Goal: Transaction & Acquisition: Book appointment/travel/reservation

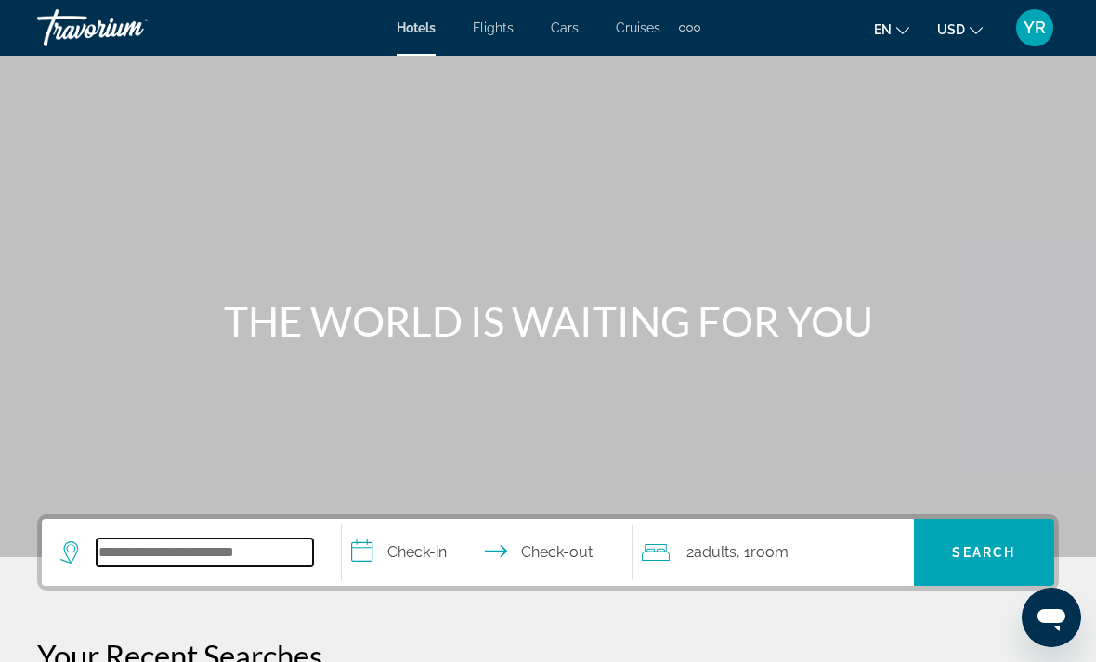
click at [191, 550] on input "Search hotel destination" at bounding box center [205, 553] width 216 height 28
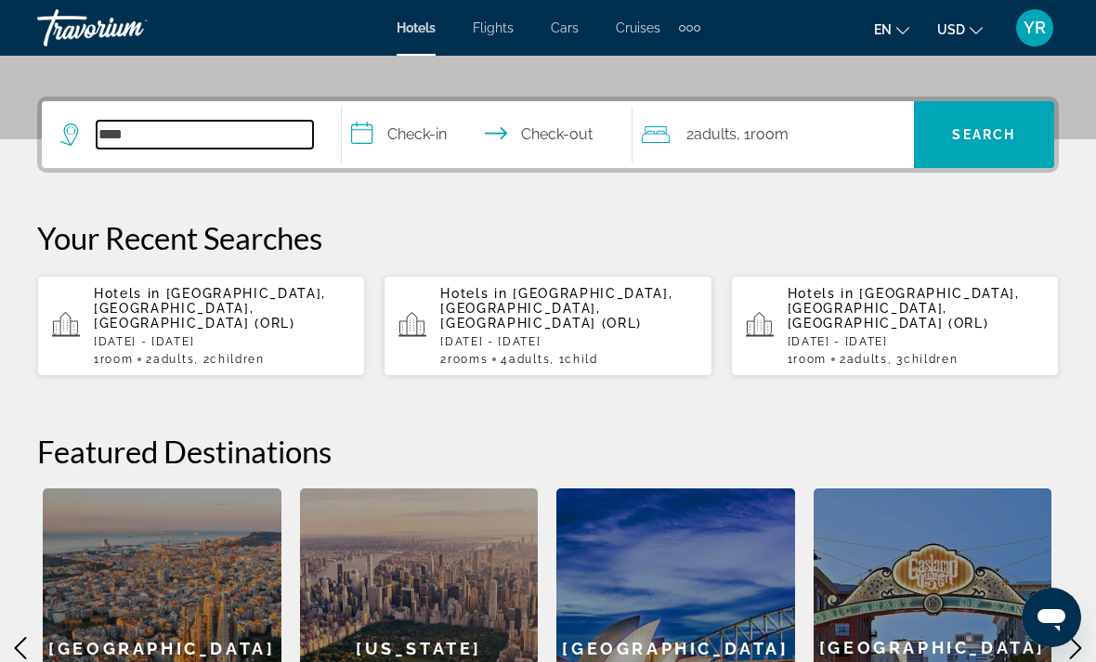
scroll to position [417, 0]
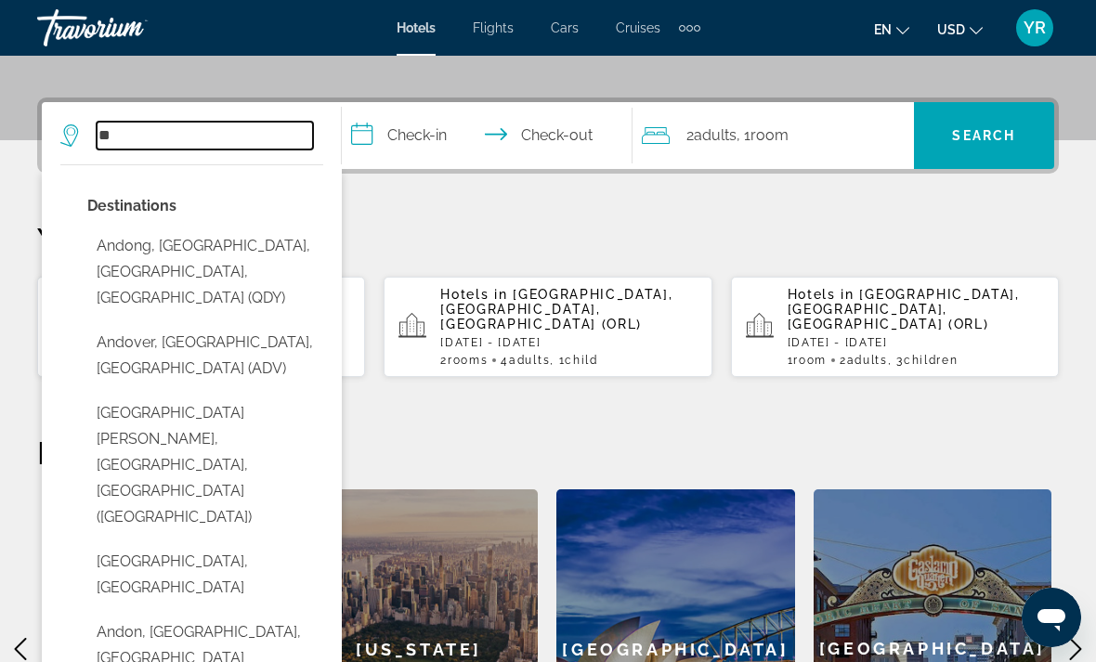
type input "*"
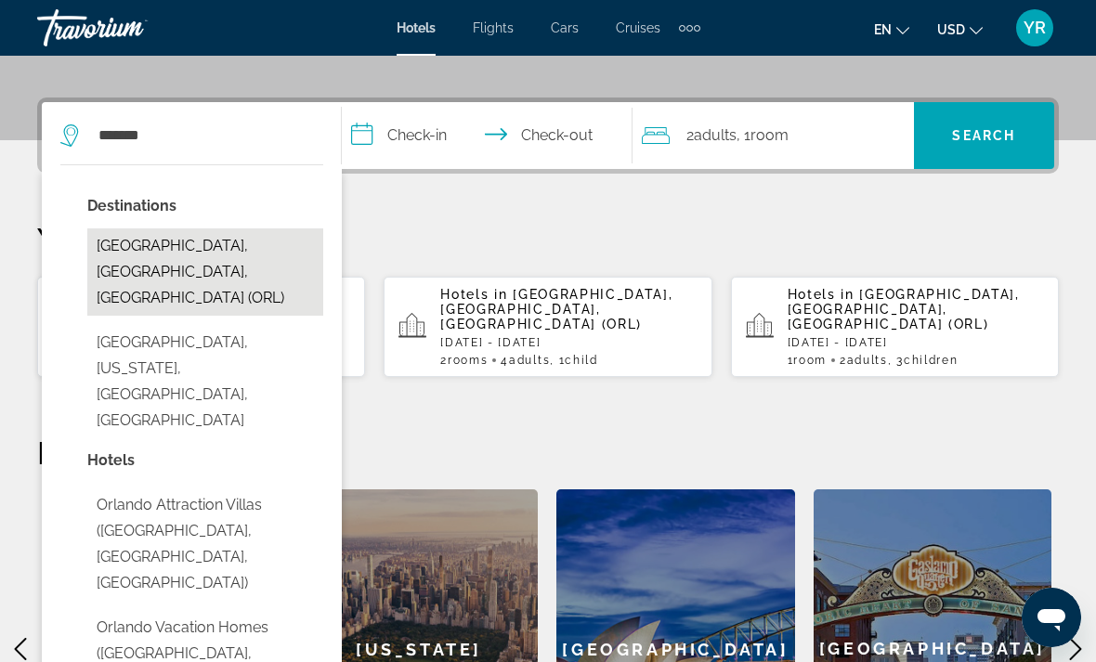
click at [122, 252] on button "[GEOGRAPHIC_DATA], [GEOGRAPHIC_DATA], [GEOGRAPHIC_DATA] (ORL)" at bounding box center [205, 272] width 236 height 87
type input "**********"
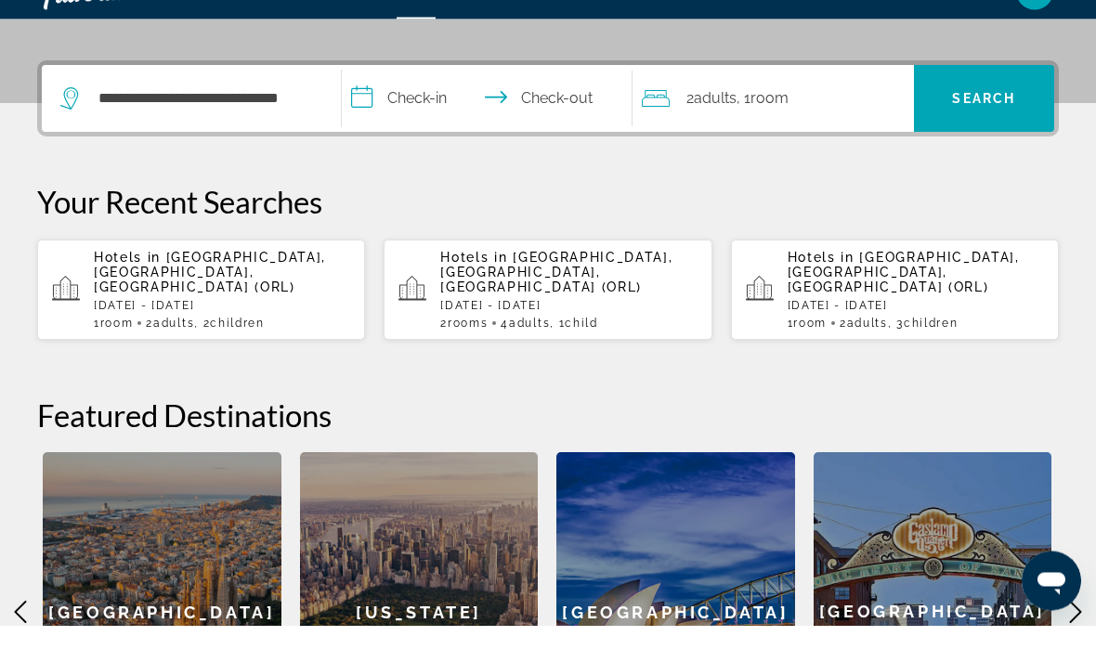
click at [386, 108] on input "**********" at bounding box center [491, 138] width 298 height 72
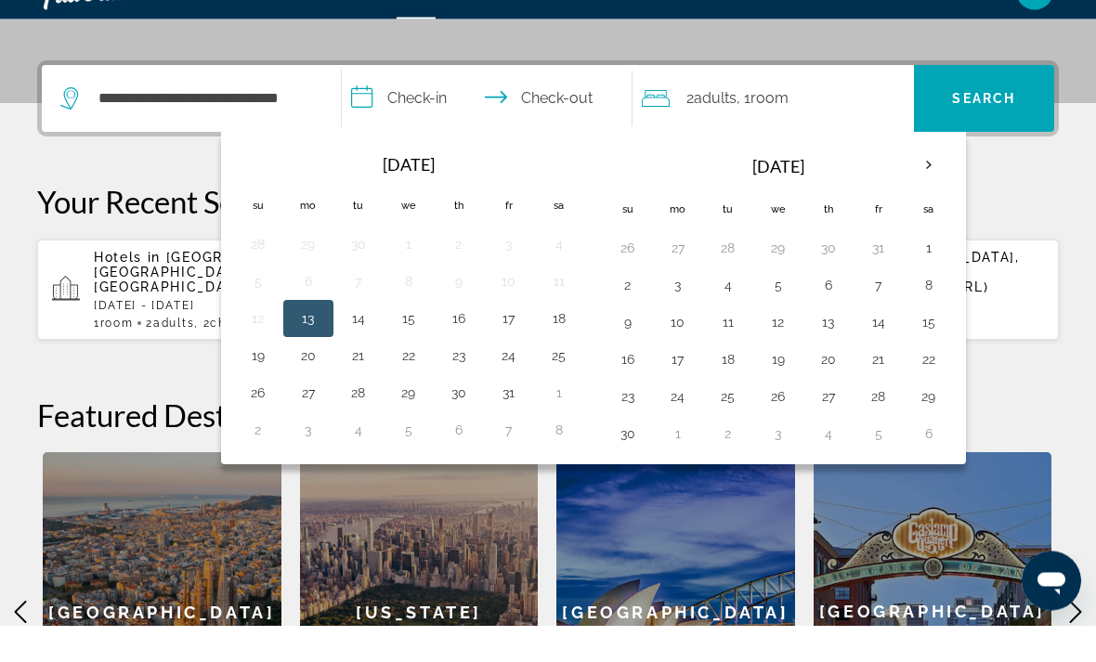
scroll to position [454, 0]
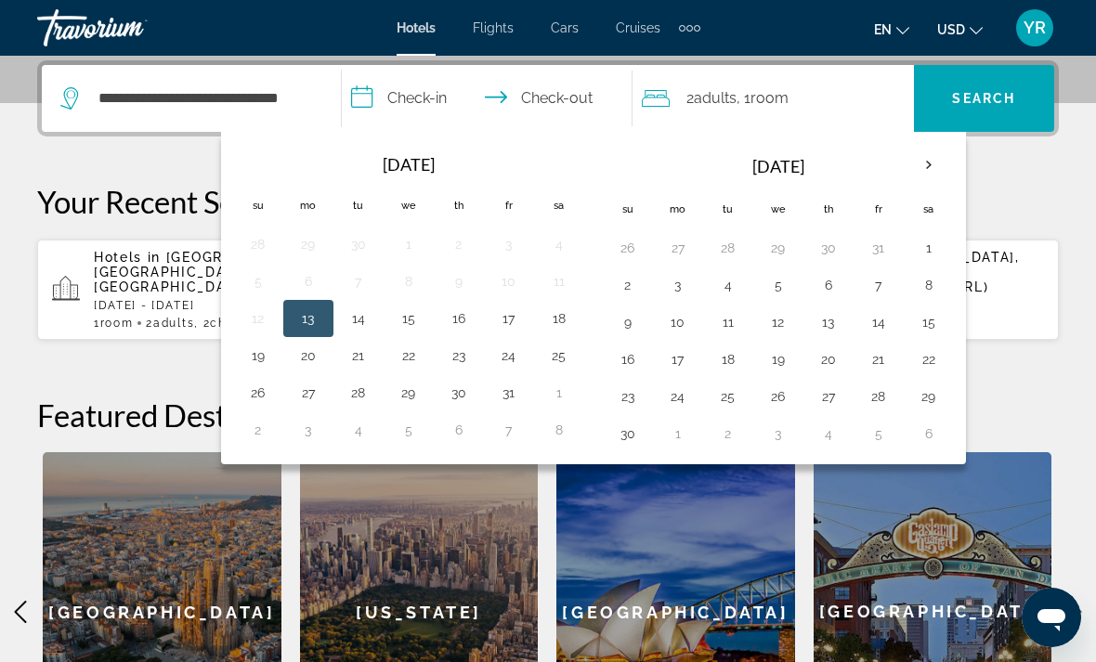
click at [934, 178] on th "Next month" at bounding box center [929, 165] width 50 height 41
click at [931, 171] on th "Next month" at bounding box center [929, 165] width 50 height 41
click at [921, 172] on th "Next month" at bounding box center [929, 165] width 50 height 41
click at [880, 406] on button "27" at bounding box center [879, 397] width 30 height 26
click at [641, 438] on button "1" at bounding box center [628, 434] width 30 height 26
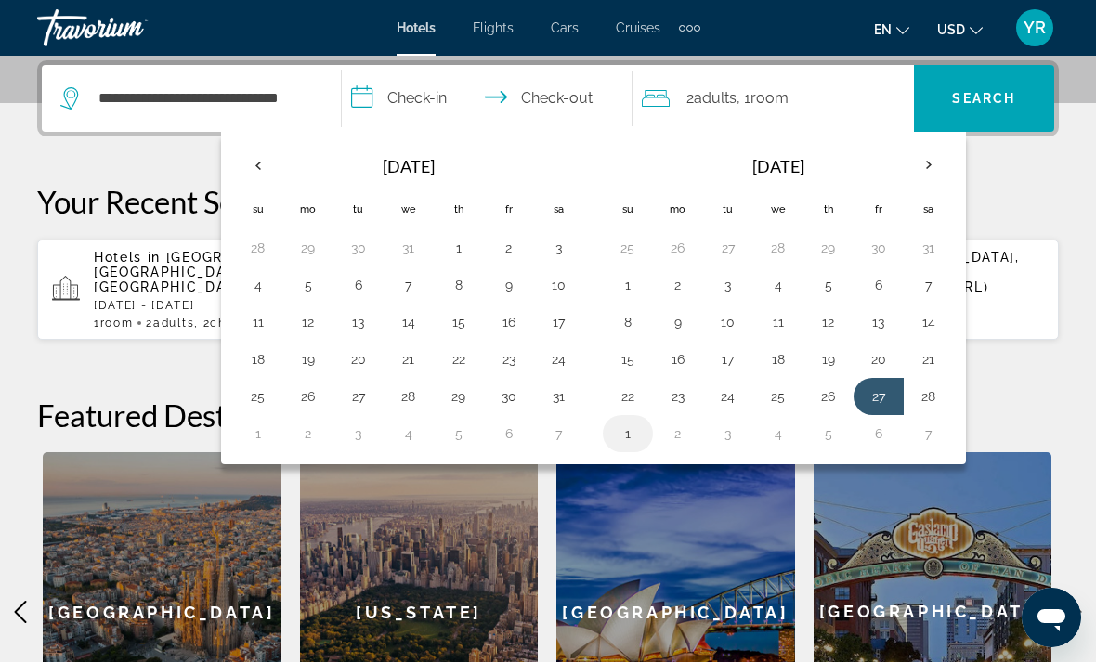
type input "**********"
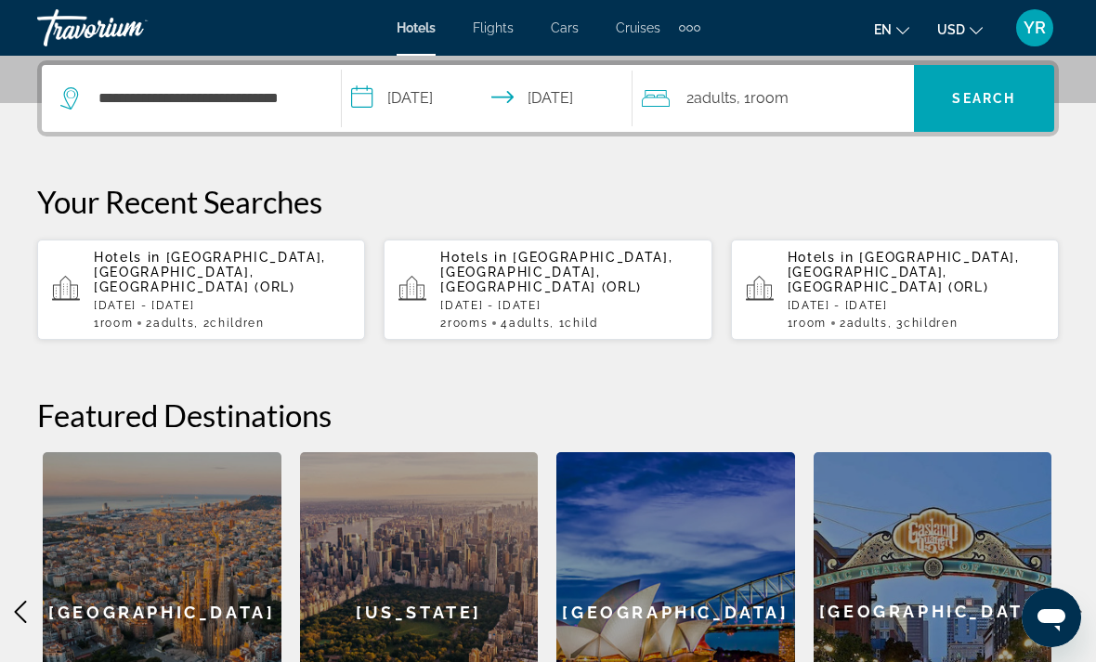
click at [808, 108] on div "2 Adult Adults , 1 Room rooms" at bounding box center [778, 98] width 272 height 26
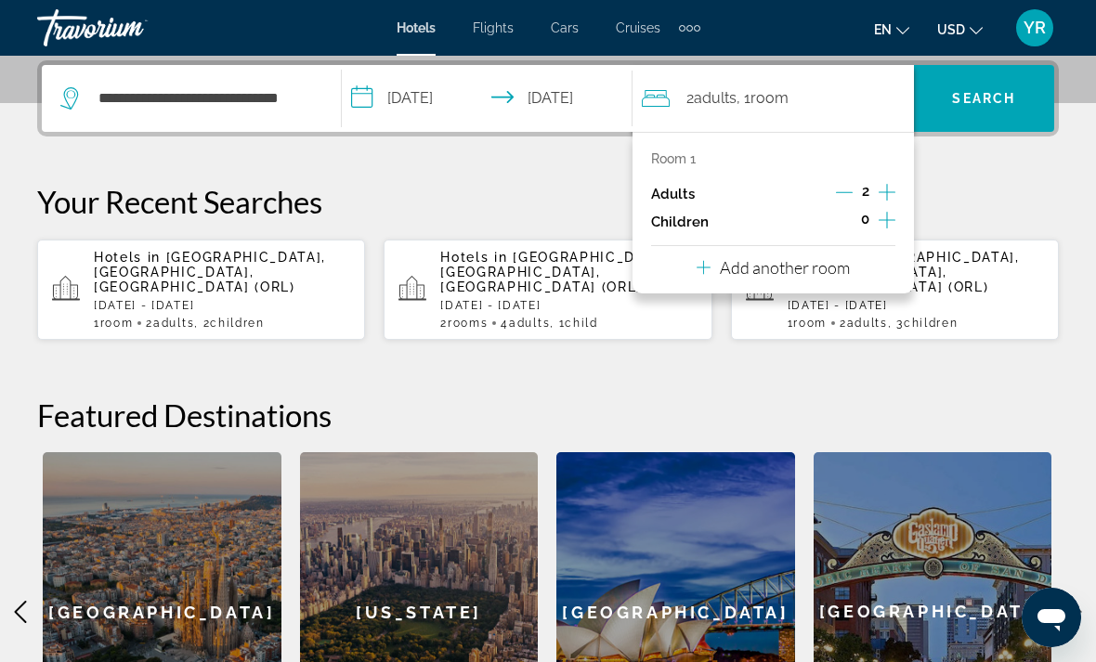
click at [895, 195] on icon "Increment adults" at bounding box center [887, 192] width 17 height 22
click at [879, 229] on button "Increment children" at bounding box center [887, 222] width 17 height 28
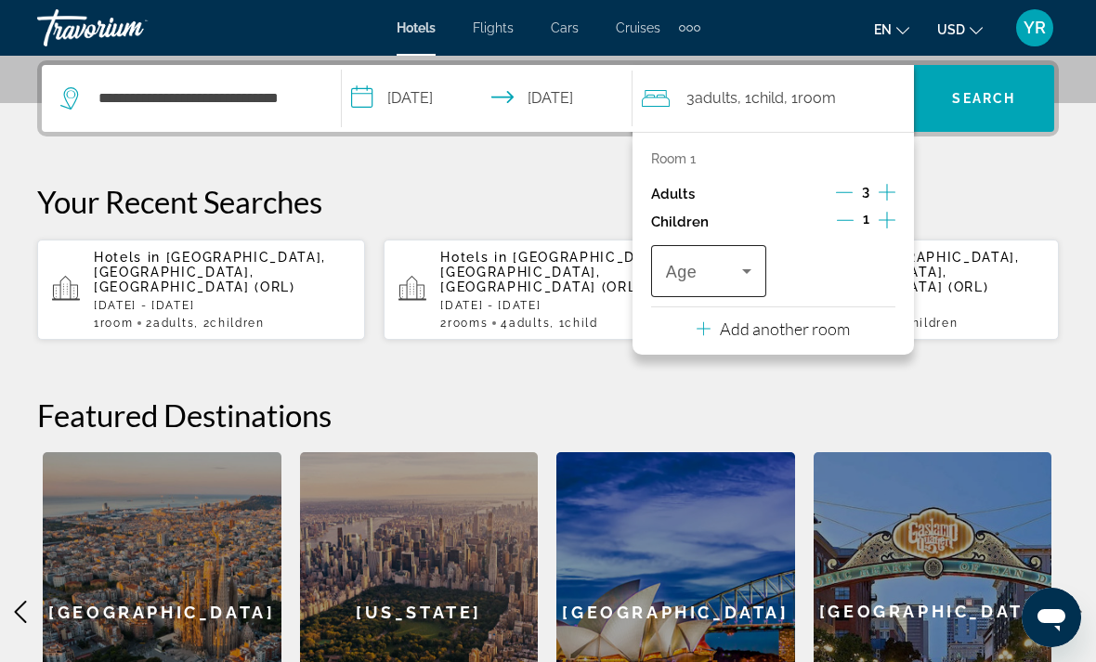
click at [738, 277] on icon "Travelers: 3 adults, 1 child" at bounding box center [747, 271] width 22 height 22
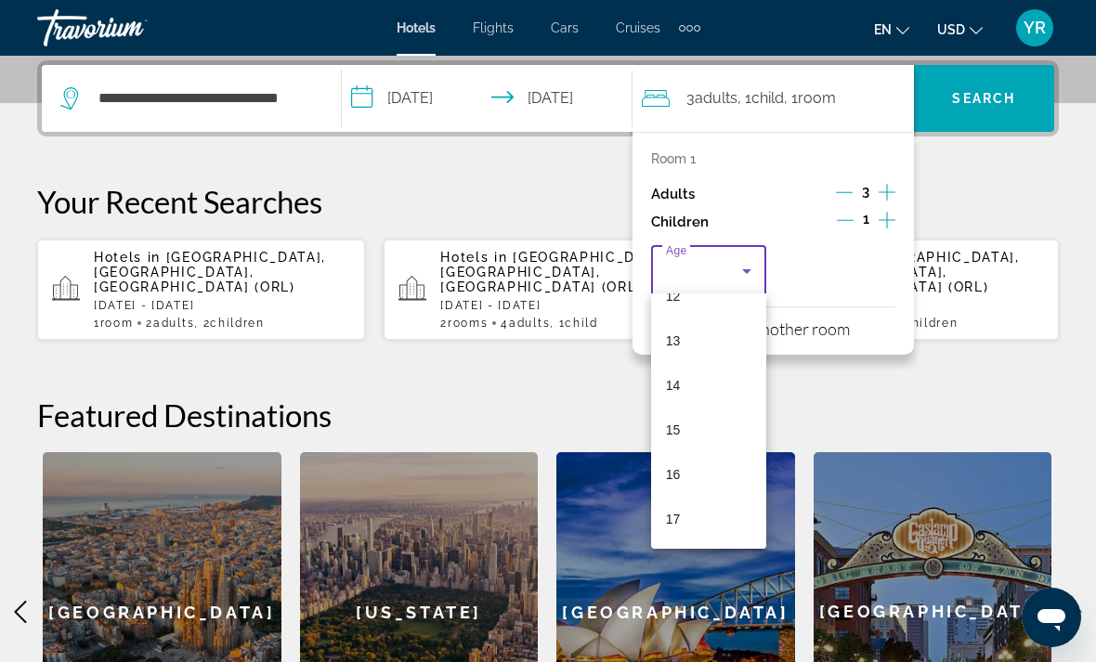
scroll to position [562, 0]
click at [701, 479] on mat-option "16" at bounding box center [708, 474] width 115 height 45
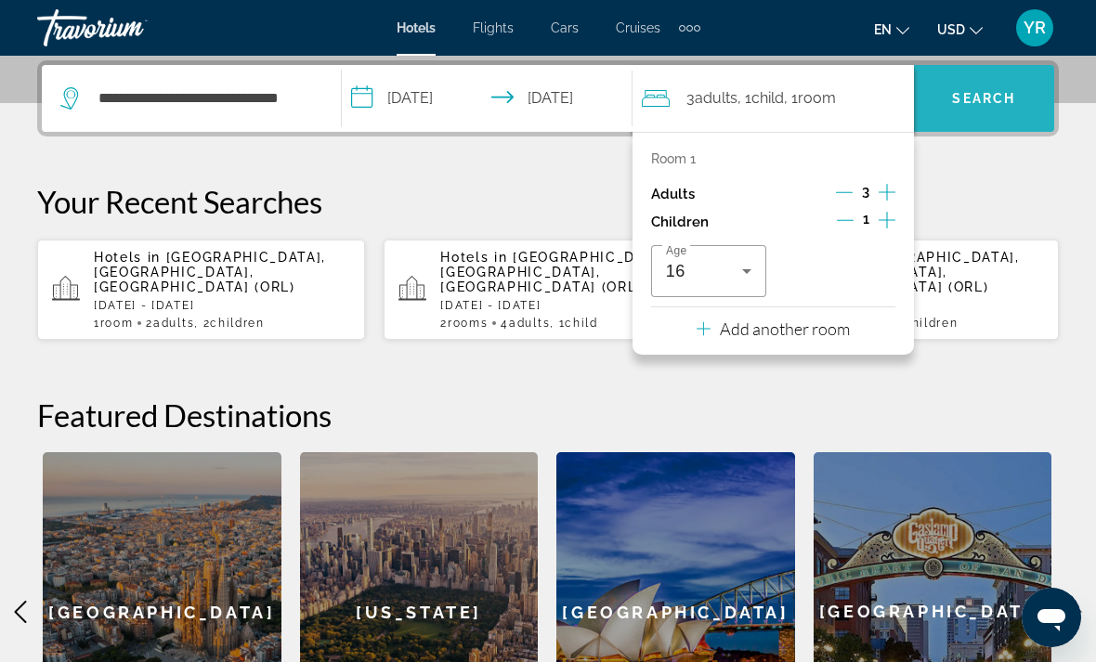
click at [1013, 98] on span "Search" at bounding box center [983, 98] width 63 height 15
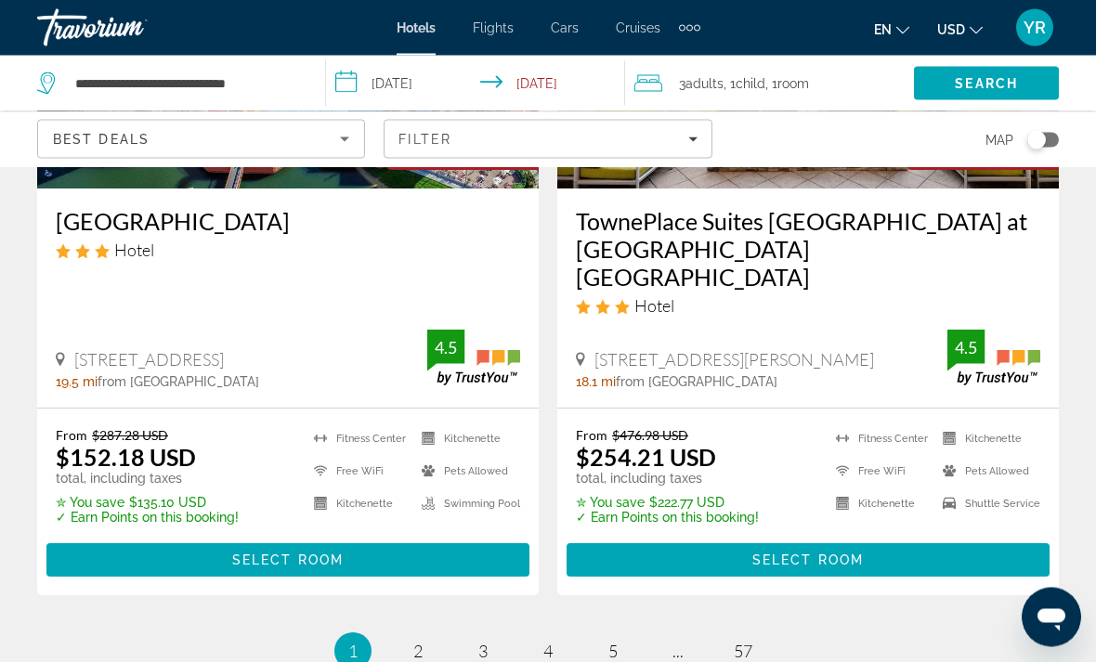
scroll to position [4072, 0]
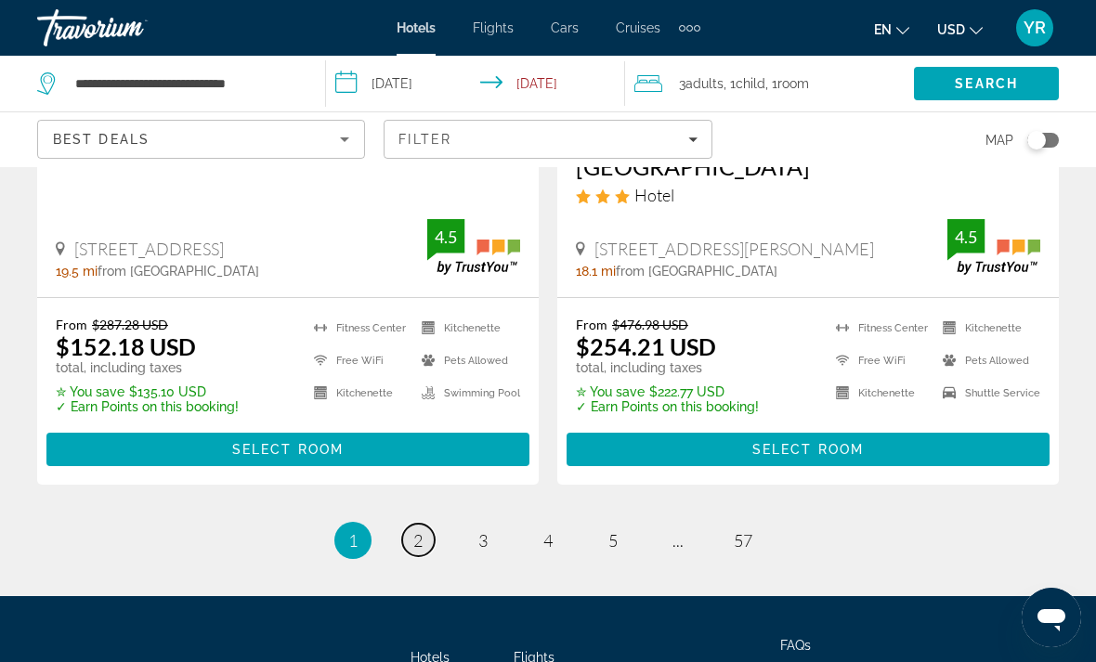
click at [417, 530] on span "2" at bounding box center [417, 540] width 9 height 20
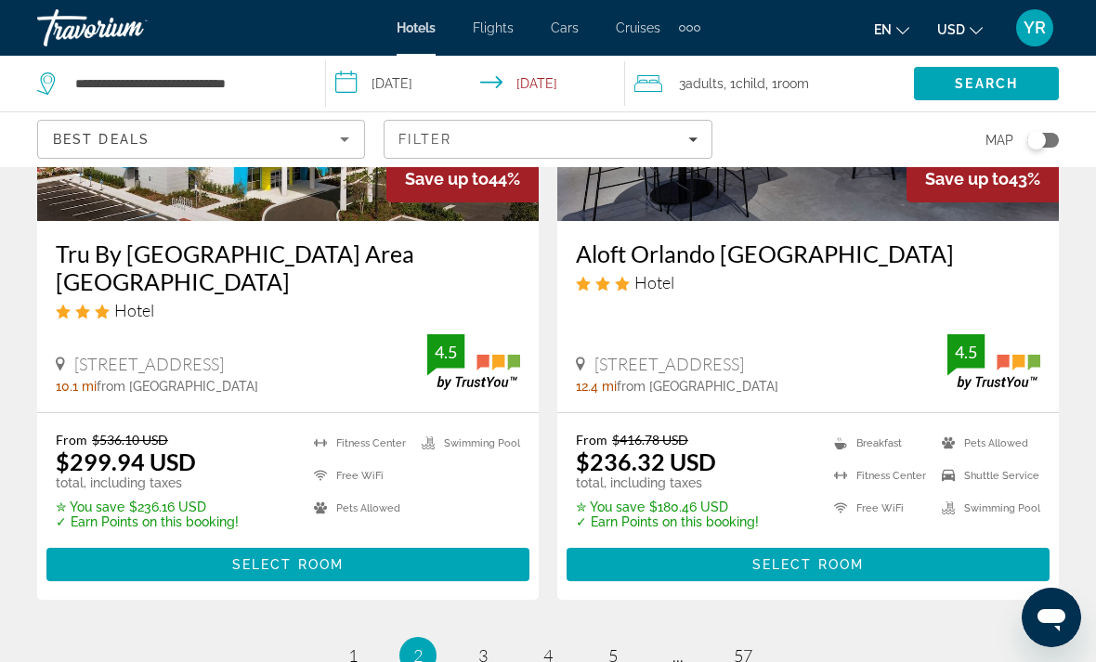
scroll to position [4034, 0]
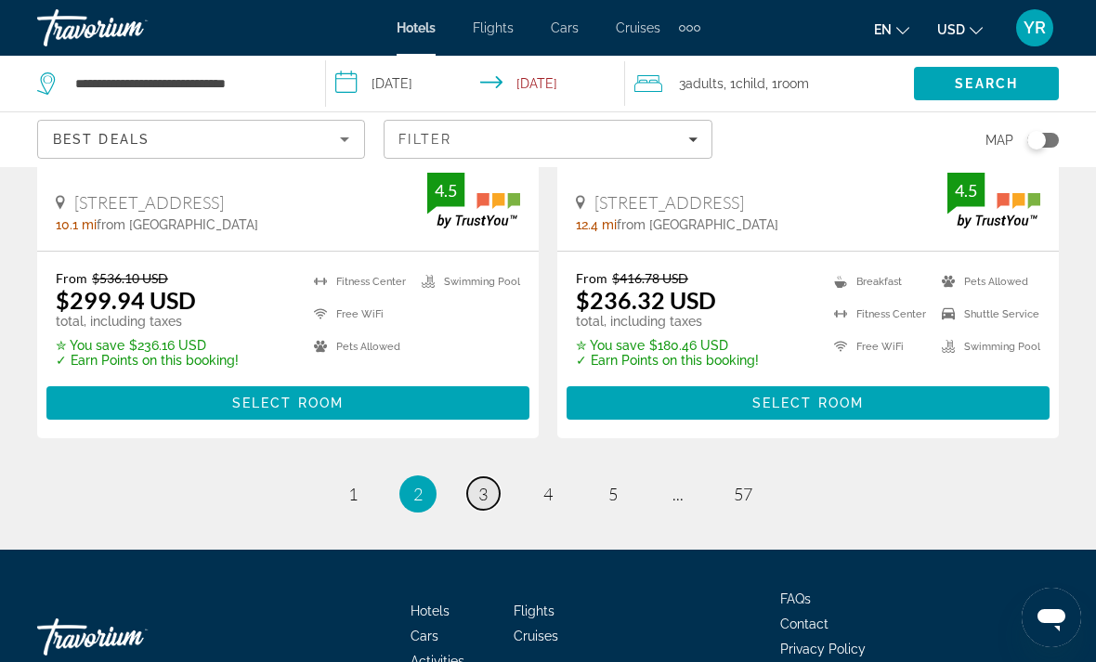
click at [491, 477] on link "page 3" at bounding box center [483, 493] width 33 height 33
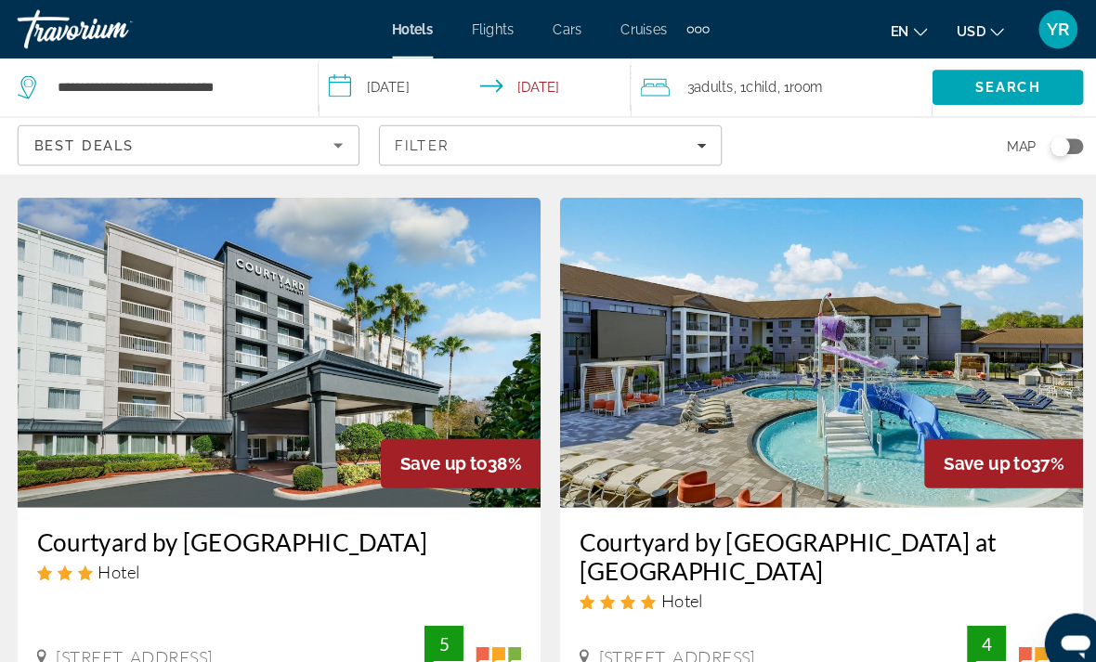
scroll to position [2165, 0]
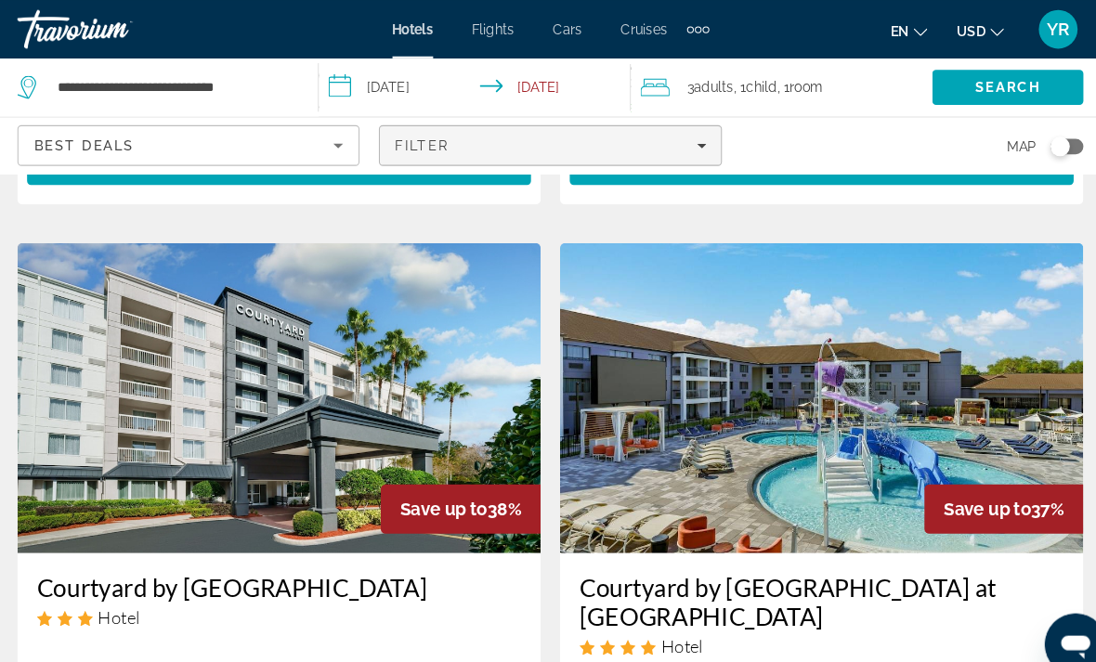
click at [688, 138] on icon "Filters" at bounding box center [692, 139] width 9 height 5
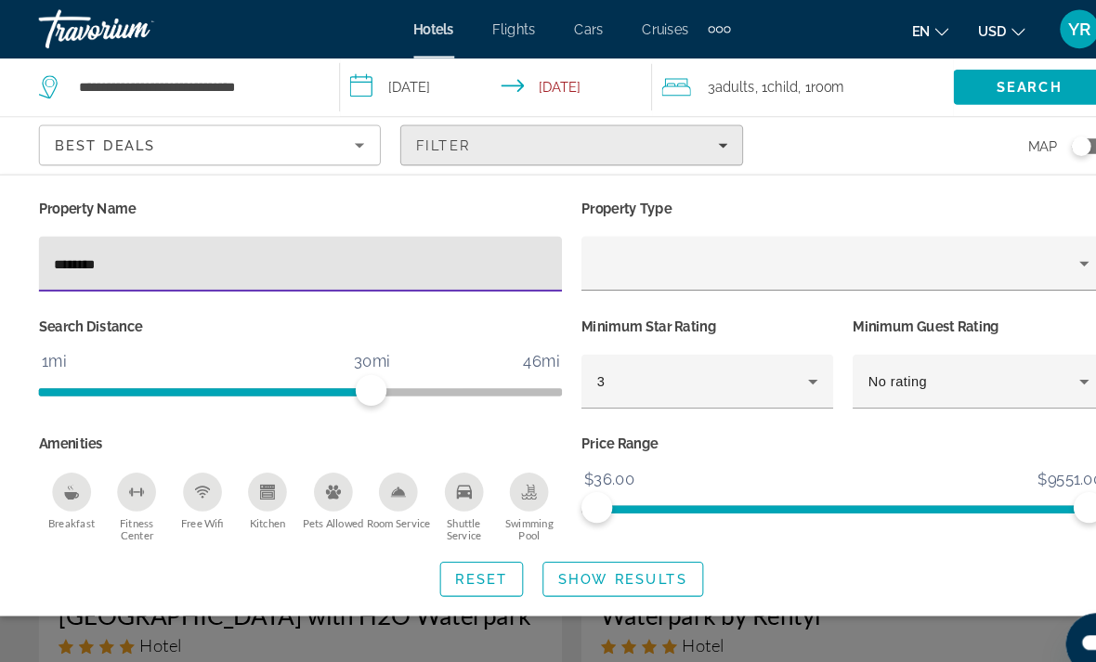
type input "*********"
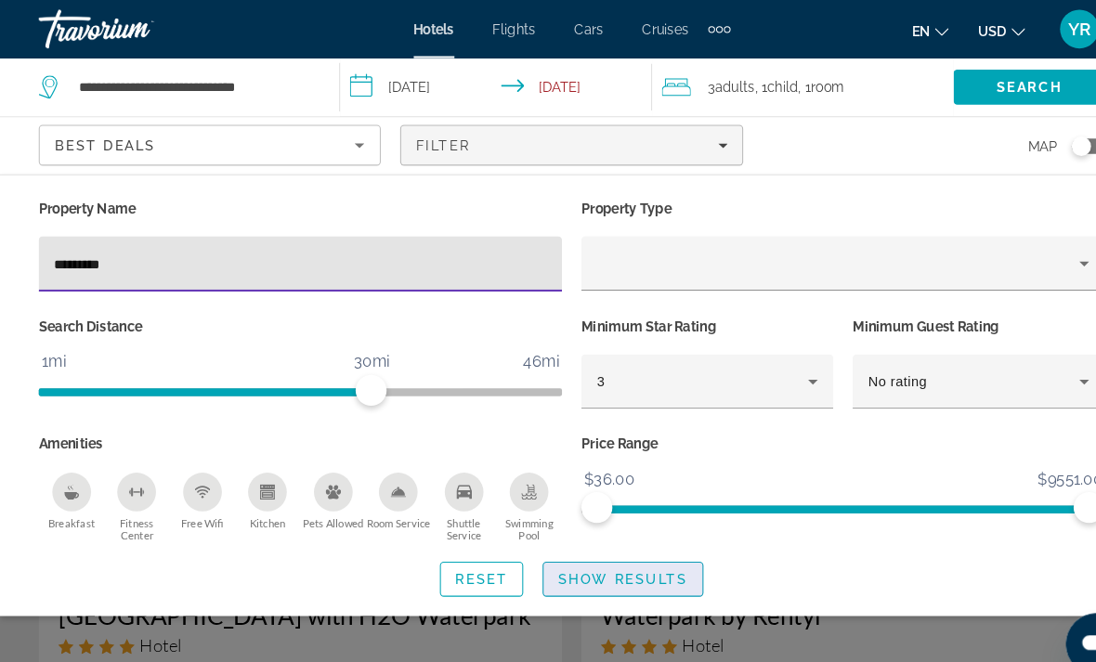
click at [624, 548] on span "Show Results" at bounding box center [597, 555] width 124 height 15
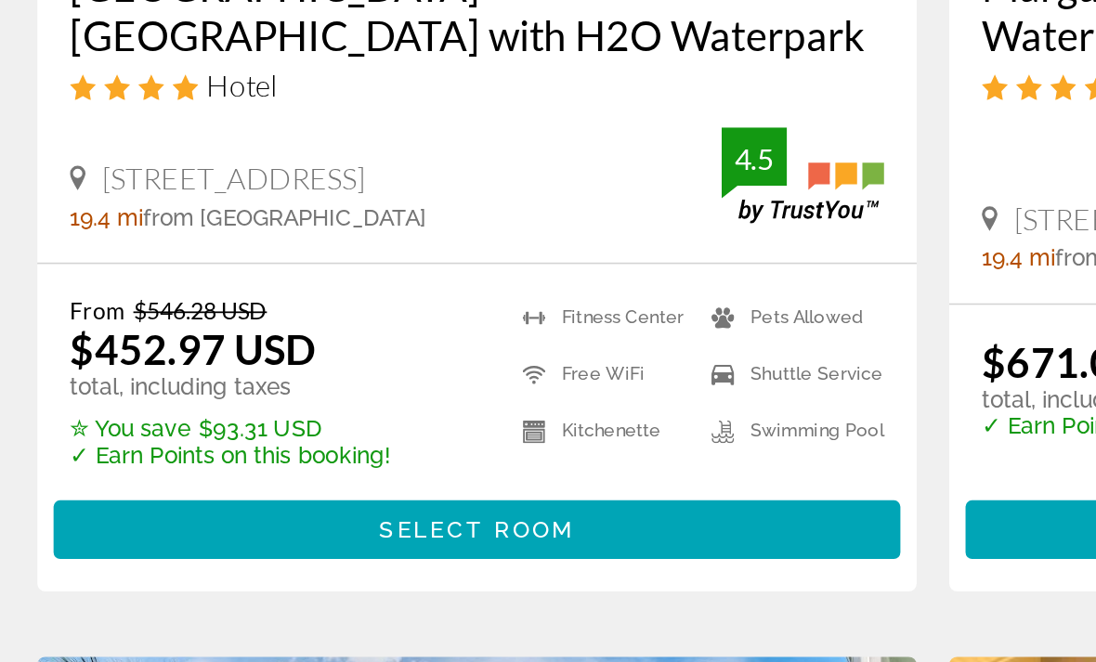
scroll to position [322, 0]
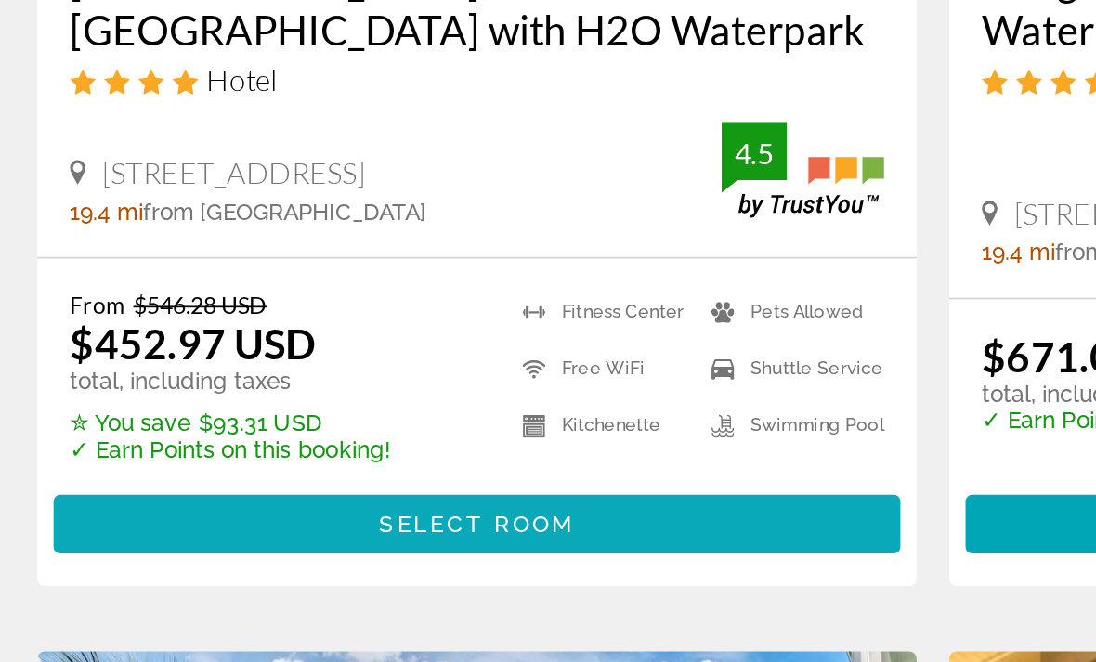
click at [412, 528] on span "Main content" at bounding box center [287, 550] width 483 height 45
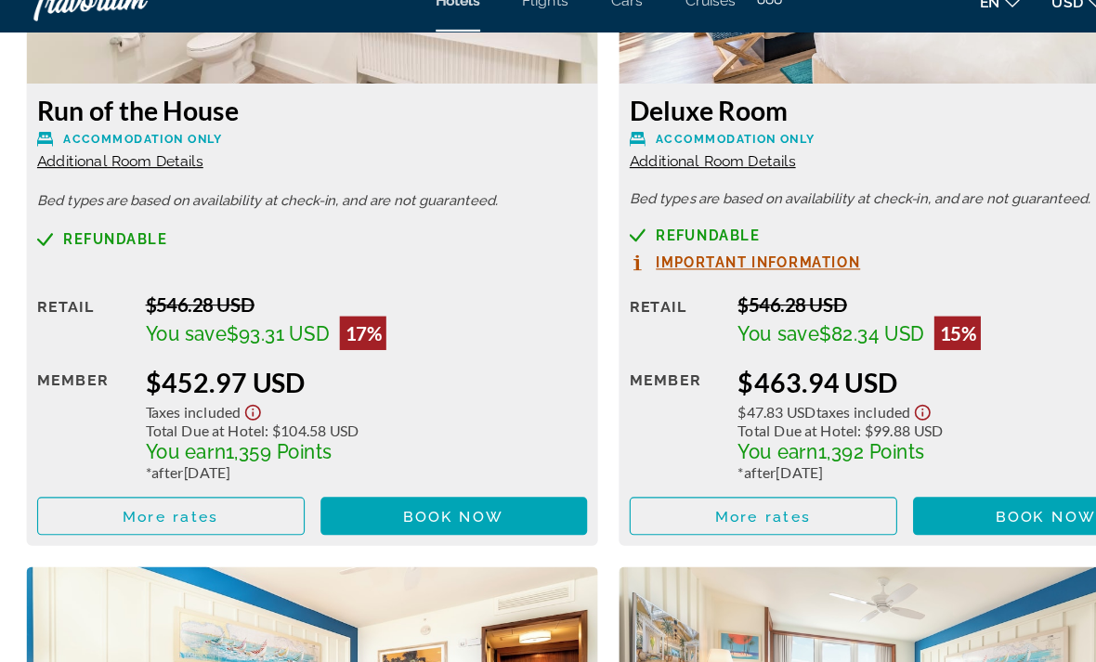
scroll to position [3062, 0]
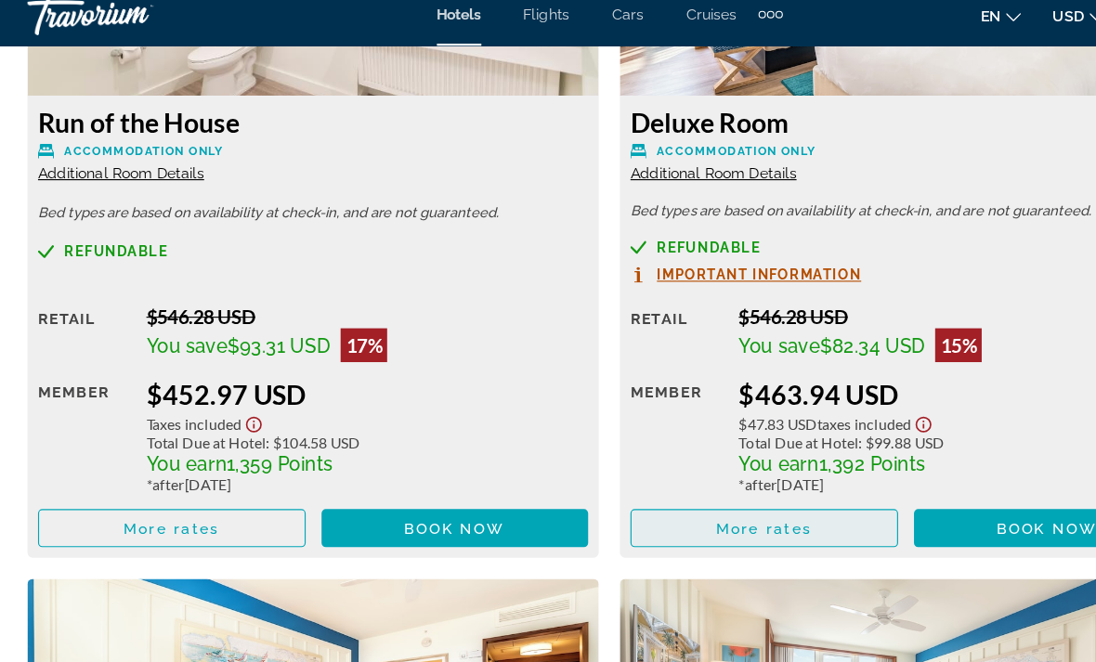
click at [741, 457] on span "Main content" at bounding box center [684, 479] width 233 height 45
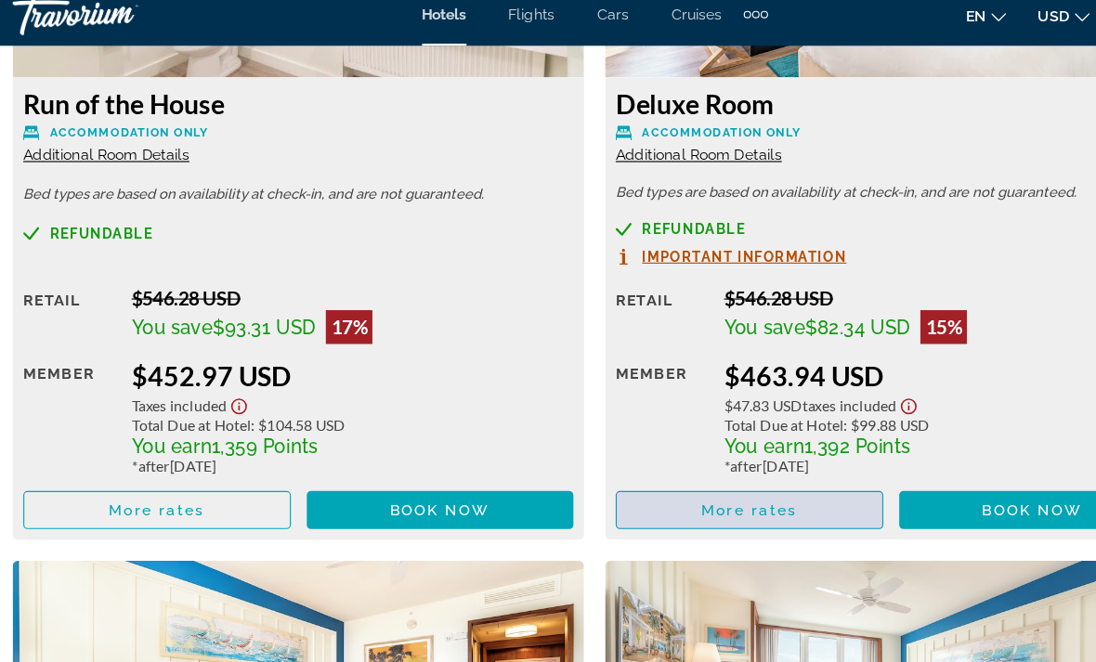
scroll to position [0, 0]
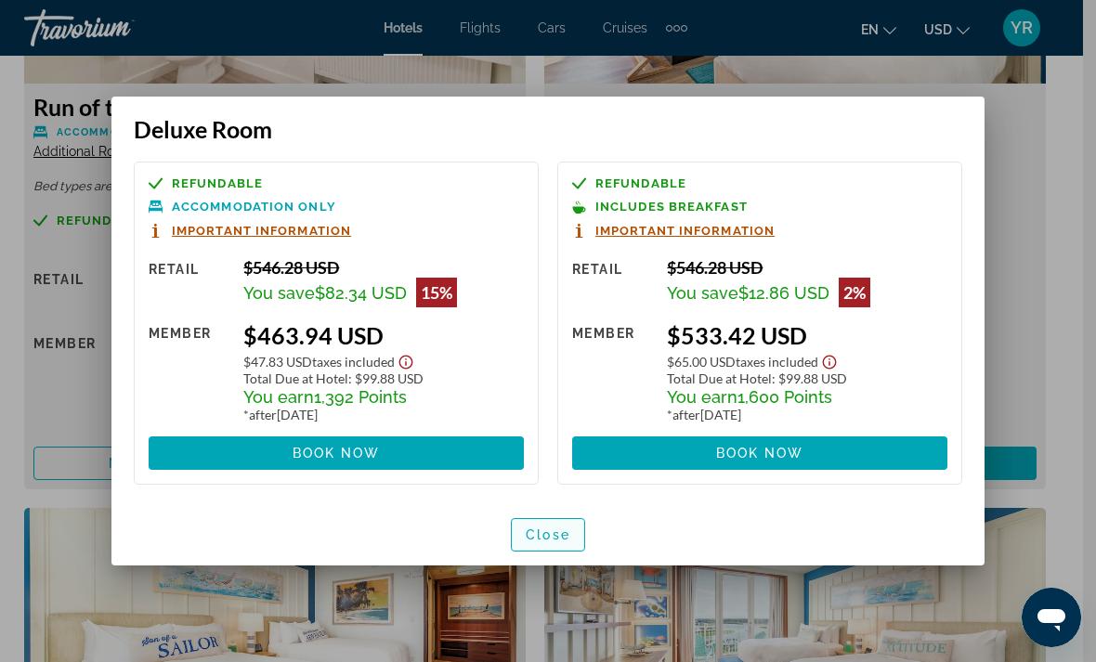
click at [561, 541] on span "Close" at bounding box center [548, 535] width 45 height 15
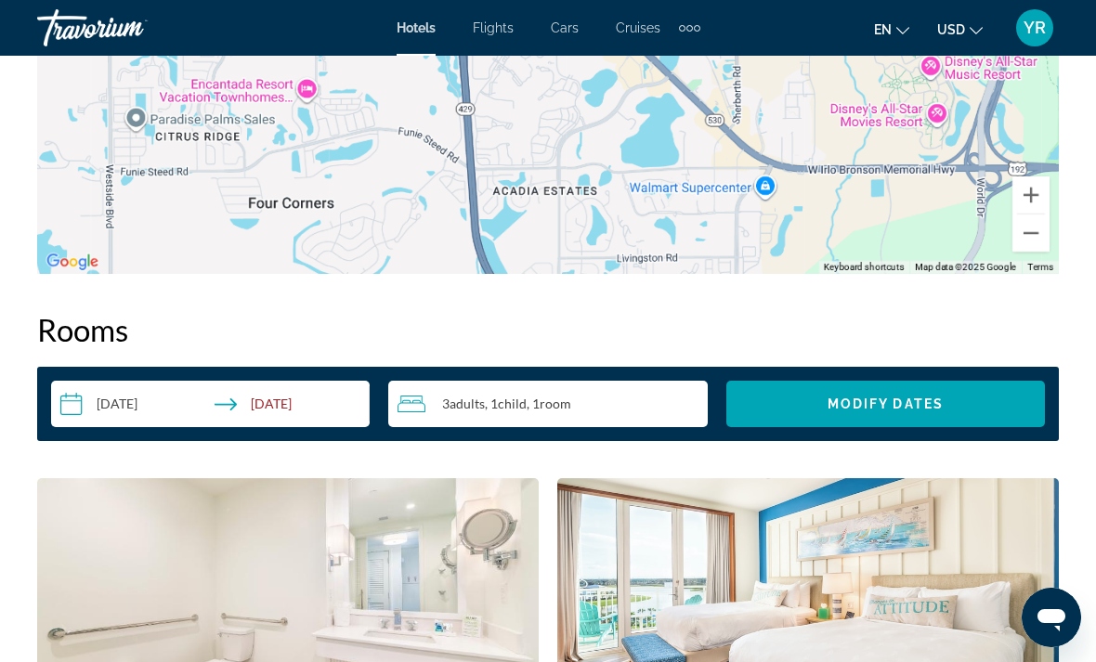
scroll to position [2470, 0]
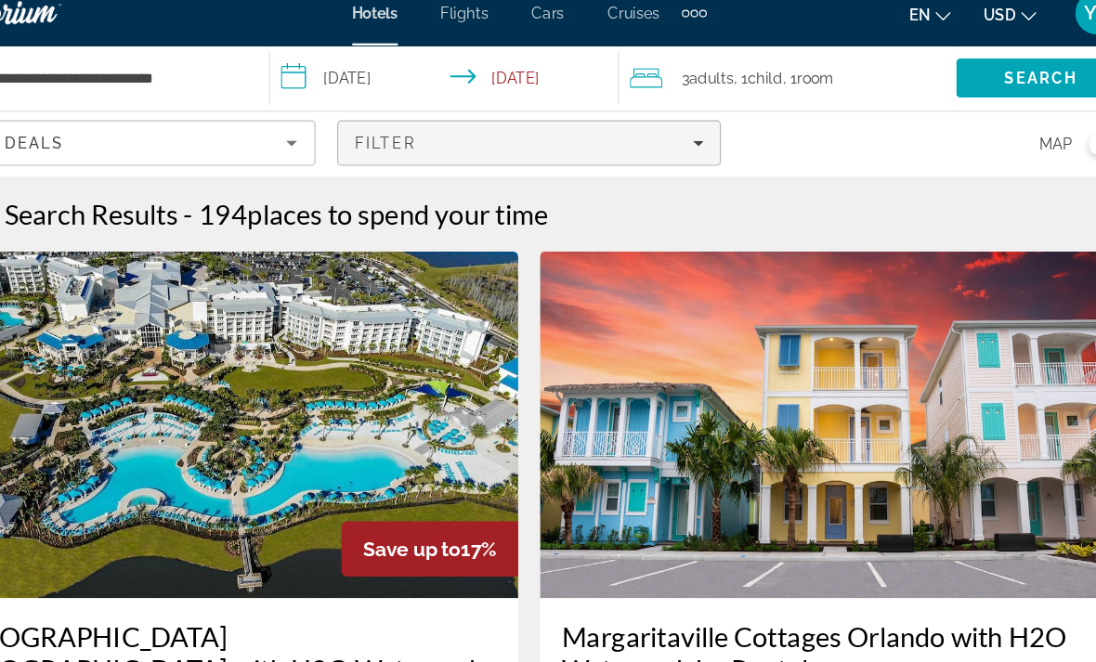
click at [589, 135] on span "Filters" at bounding box center [548, 139] width 326 height 45
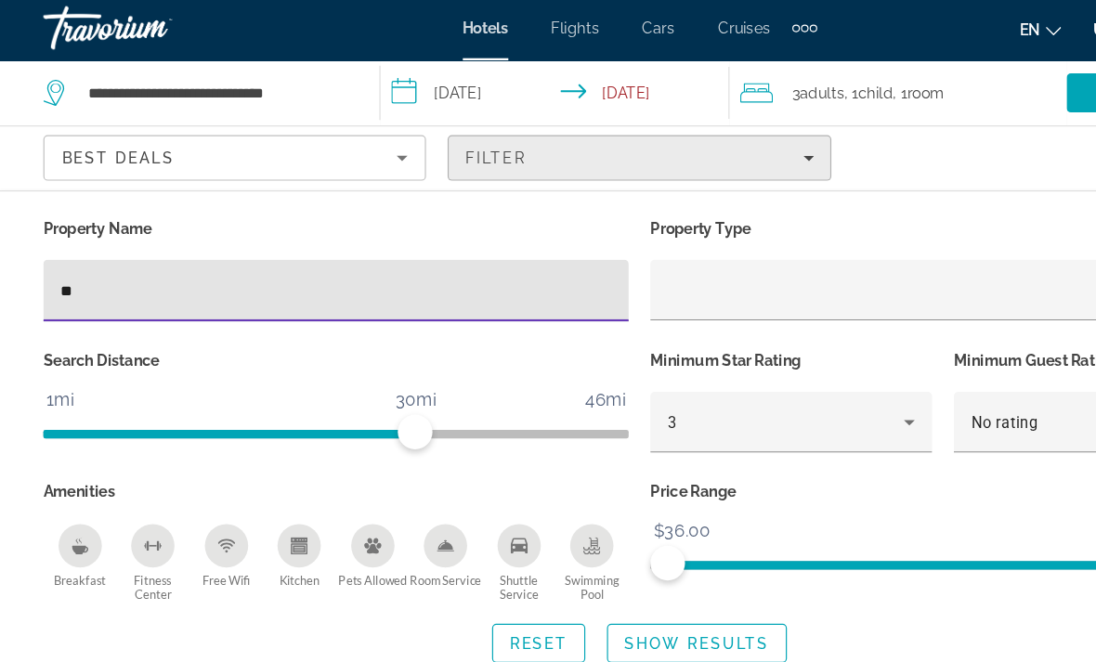
type input "*"
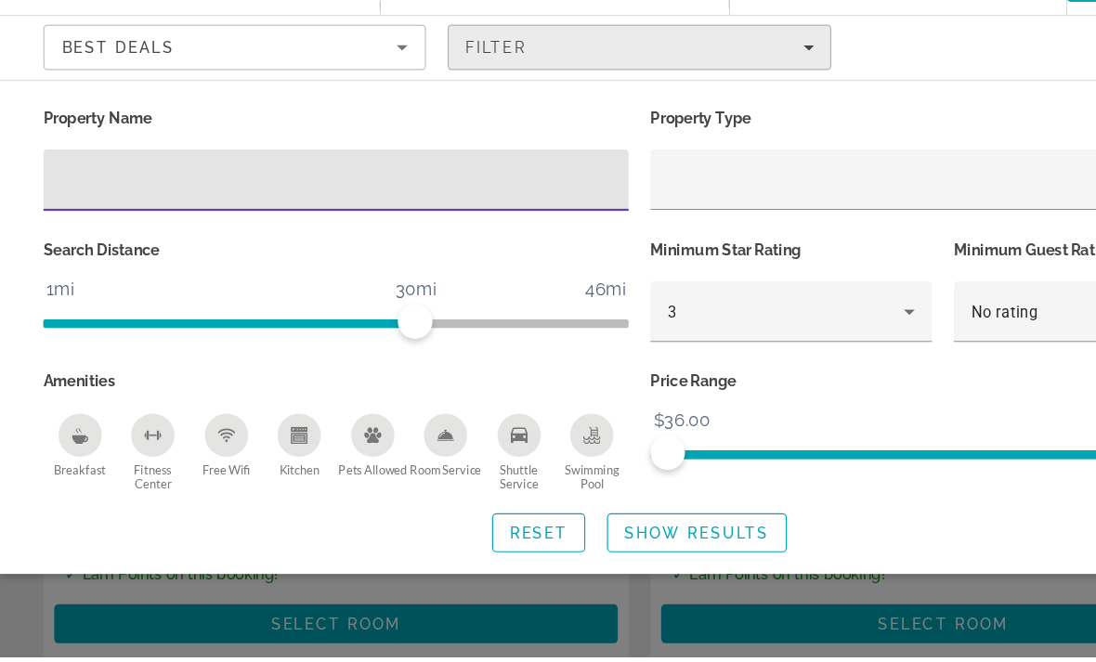
scroll to position [268, 0]
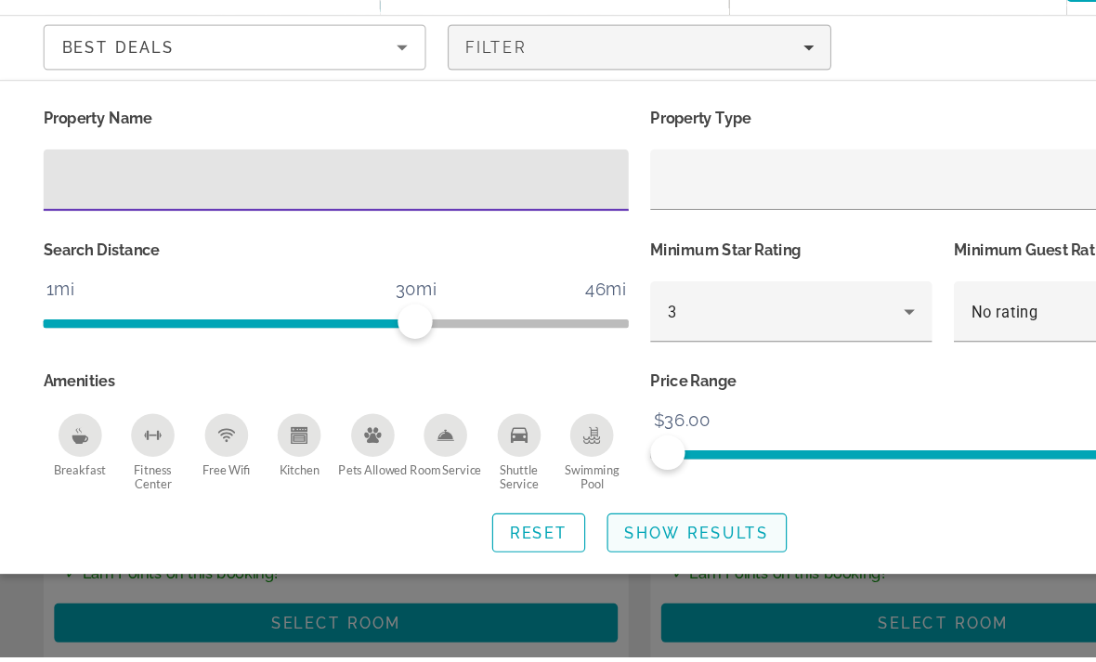
click at [626, 548] on span "Show Results" at bounding box center [597, 555] width 124 height 15
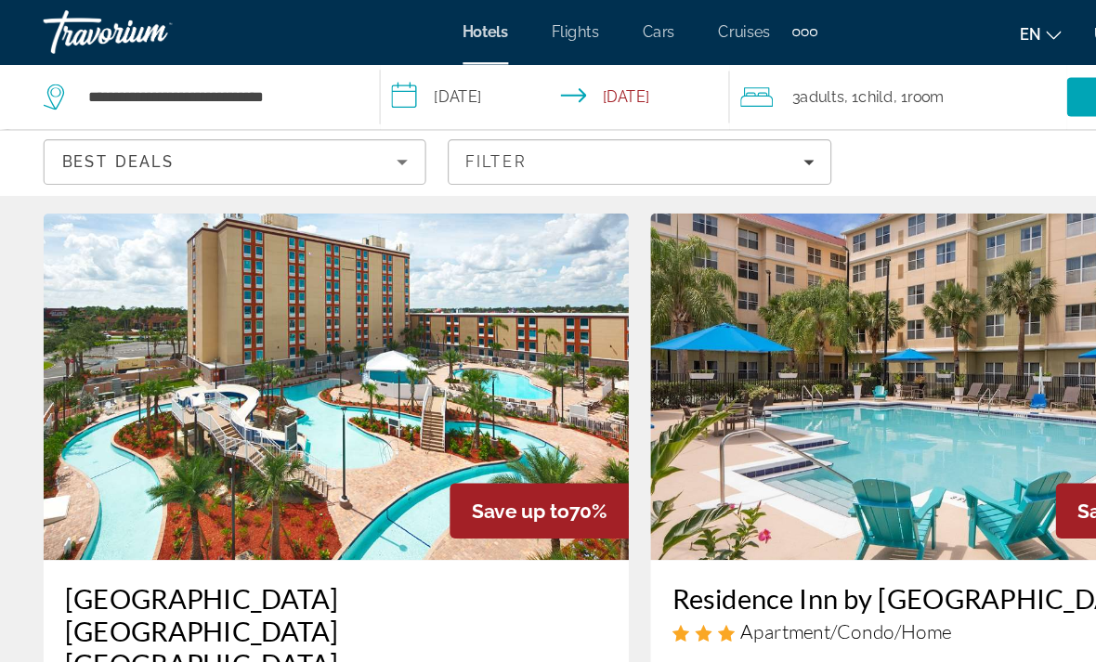
scroll to position [0, 0]
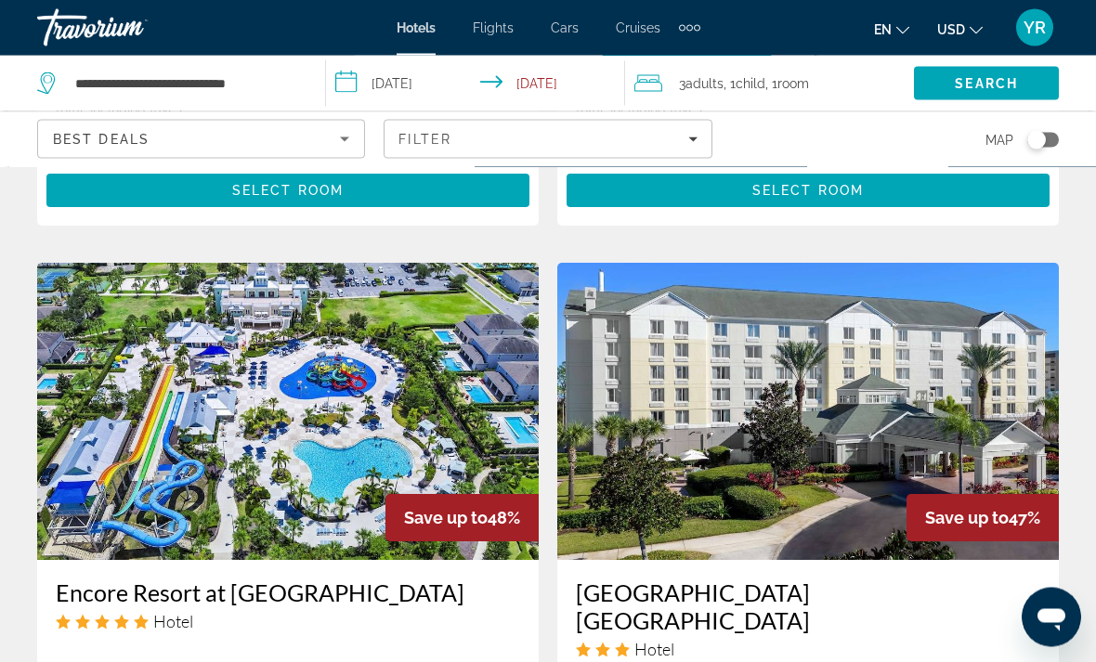
click at [230, 386] on img "Main content" at bounding box center [288, 412] width 502 height 297
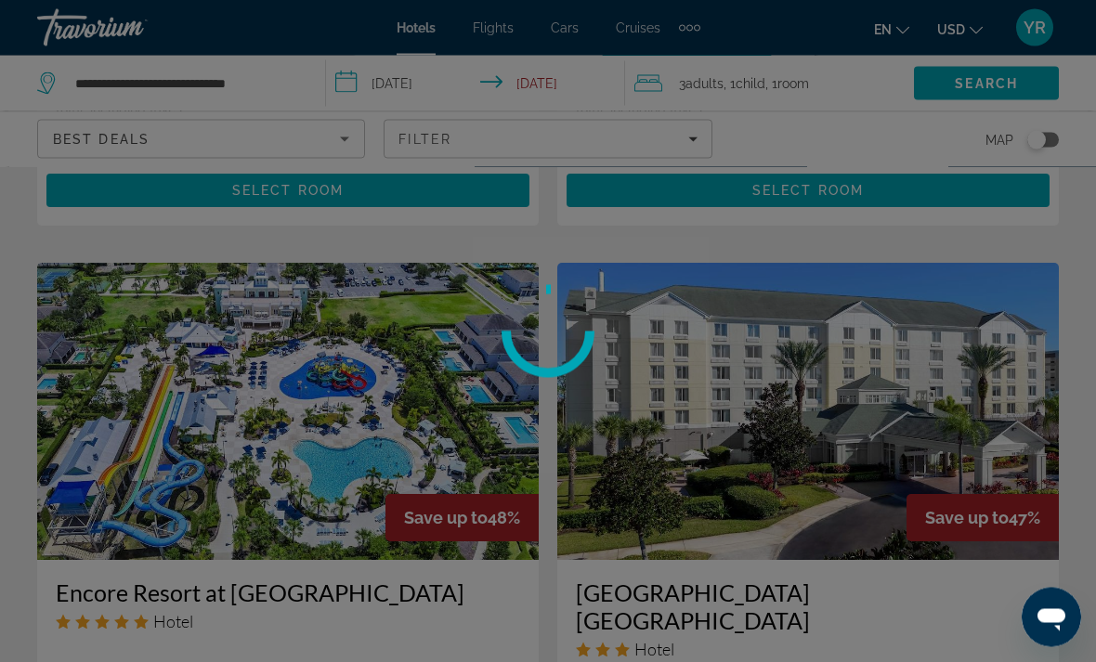
scroll to position [2877, 0]
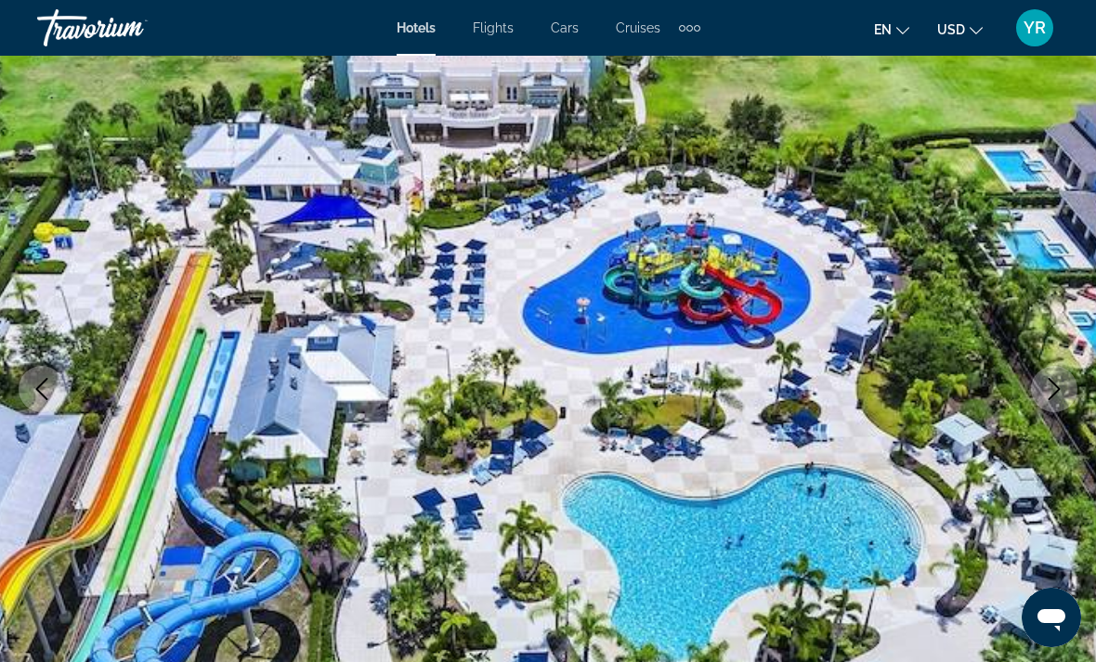
scroll to position [115, 0]
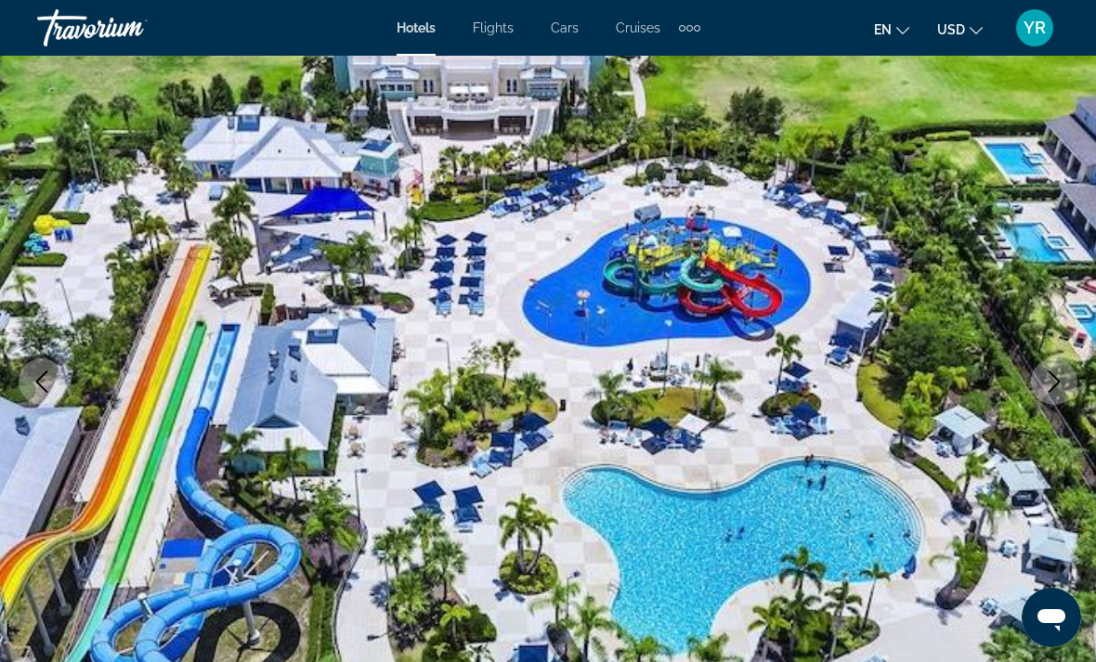
click at [1064, 398] on button "Next image" at bounding box center [1054, 382] width 46 height 46
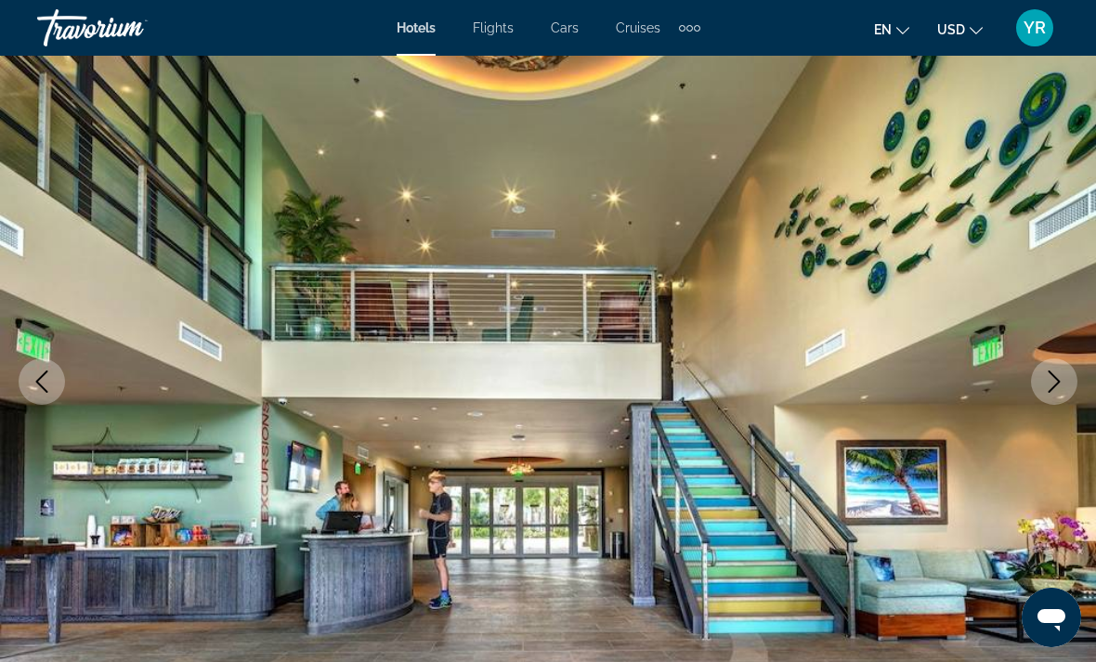
click at [1052, 399] on button "Next image" at bounding box center [1054, 382] width 46 height 46
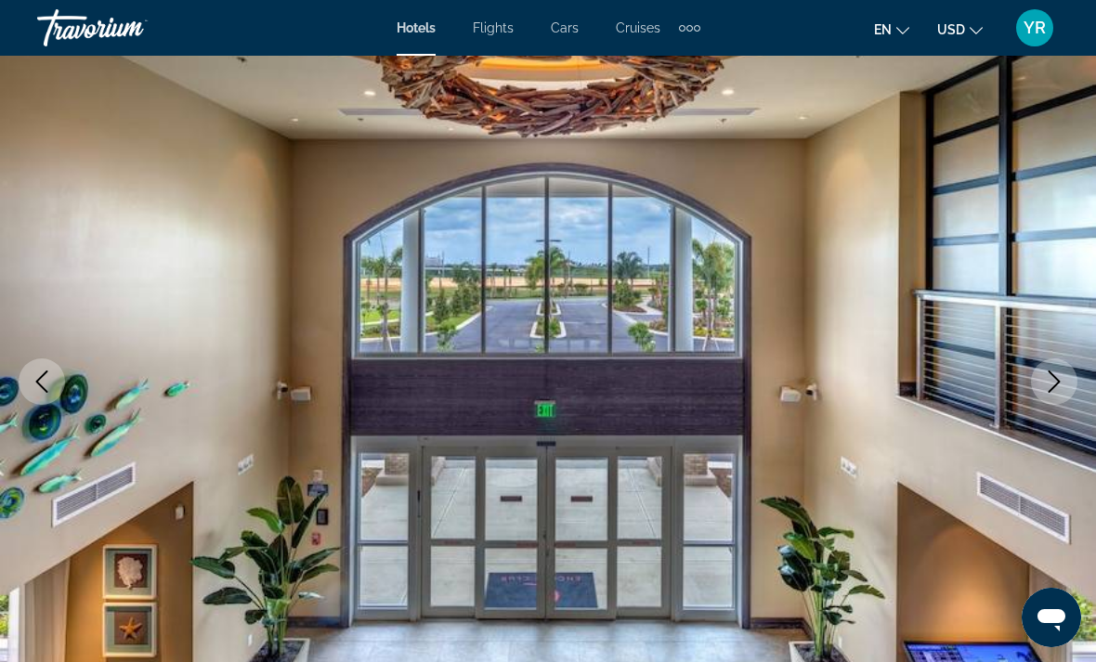
click at [1048, 401] on button "Next image" at bounding box center [1054, 382] width 46 height 46
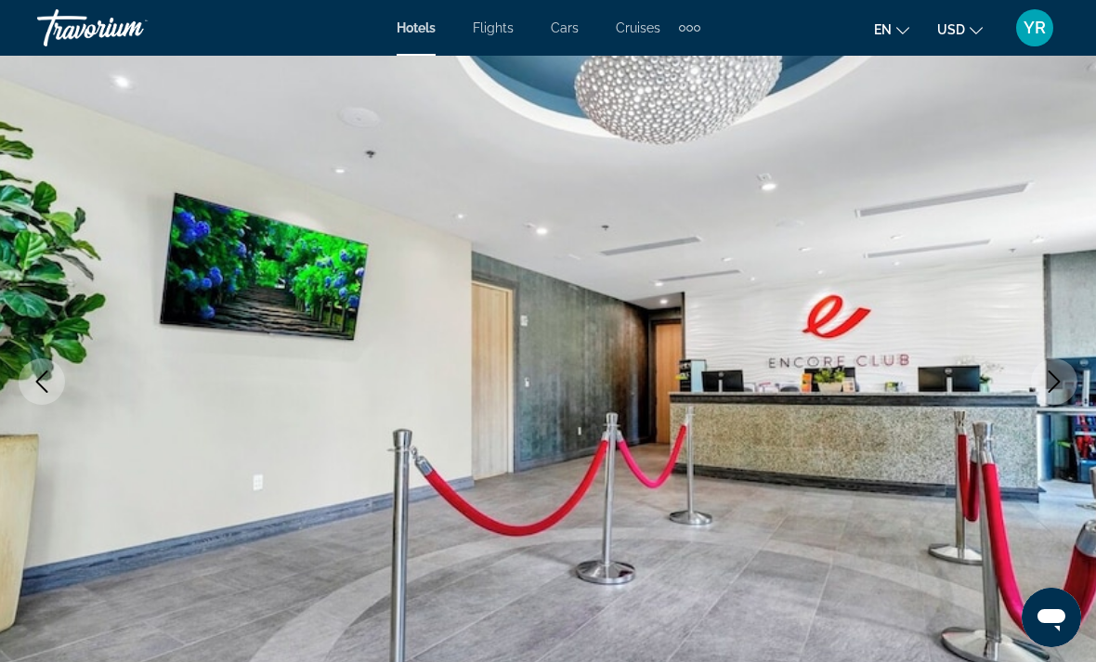
click at [1064, 394] on button "Next image" at bounding box center [1054, 382] width 46 height 46
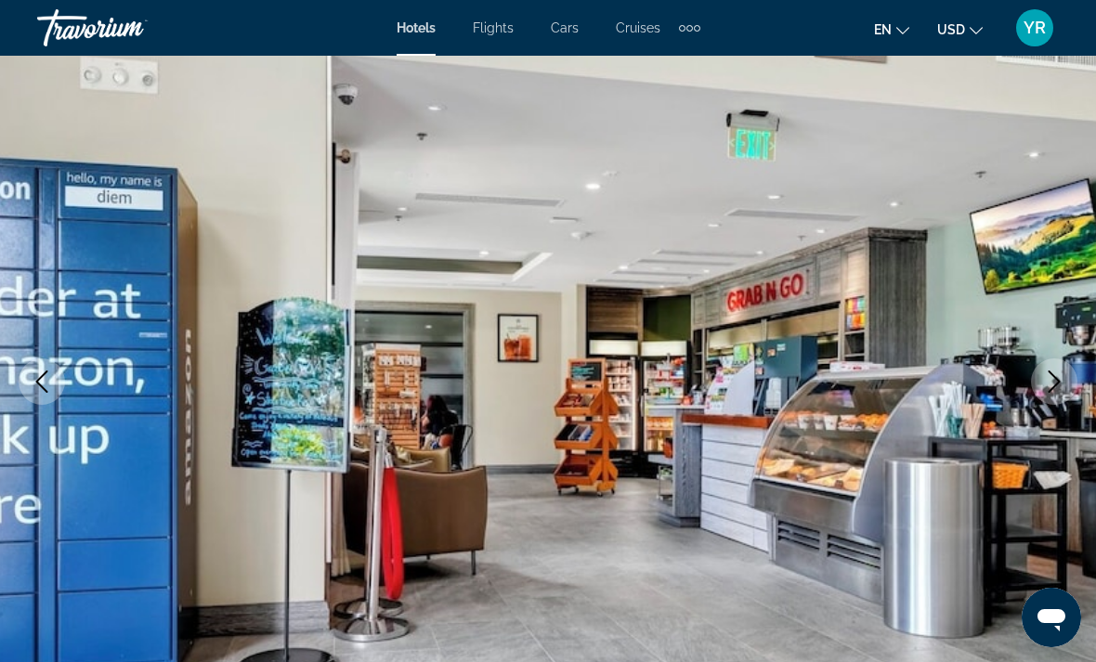
click at [1067, 387] on button "Next image" at bounding box center [1054, 382] width 46 height 46
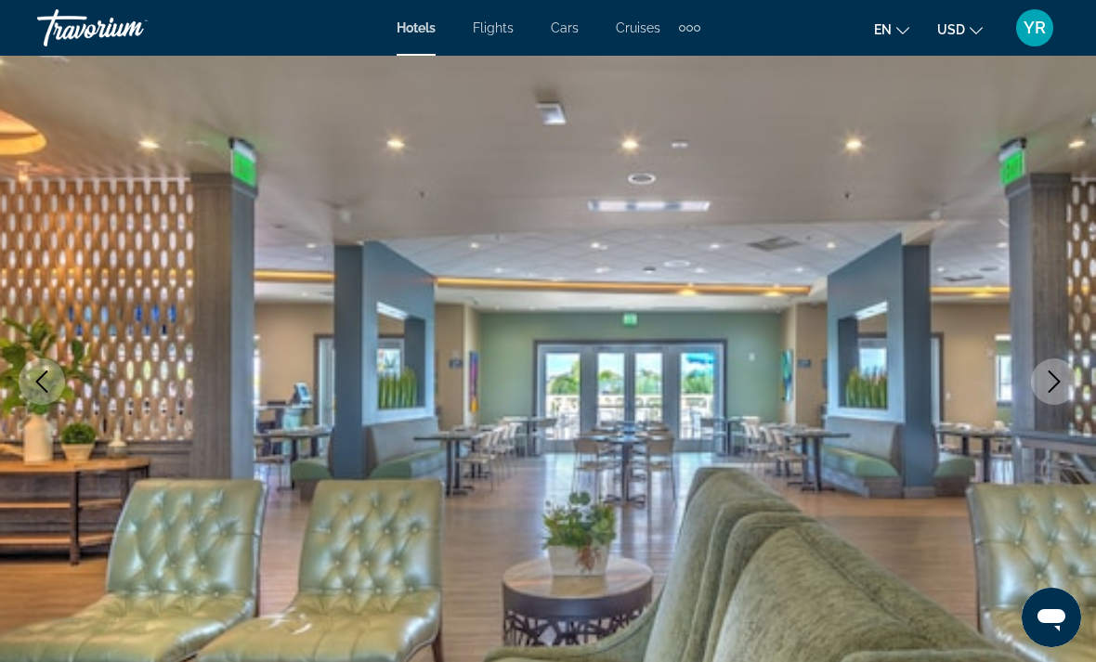
click at [1049, 388] on icon "Next image" at bounding box center [1054, 382] width 22 height 22
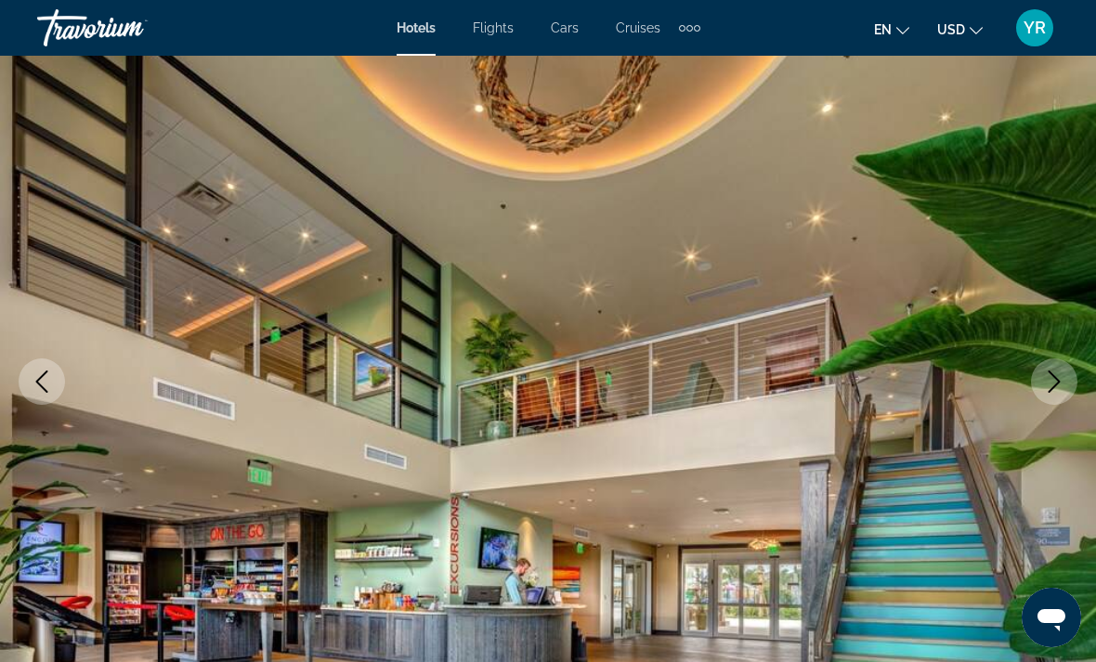
click at [1062, 379] on icon "Next image" at bounding box center [1054, 382] width 22 height 22
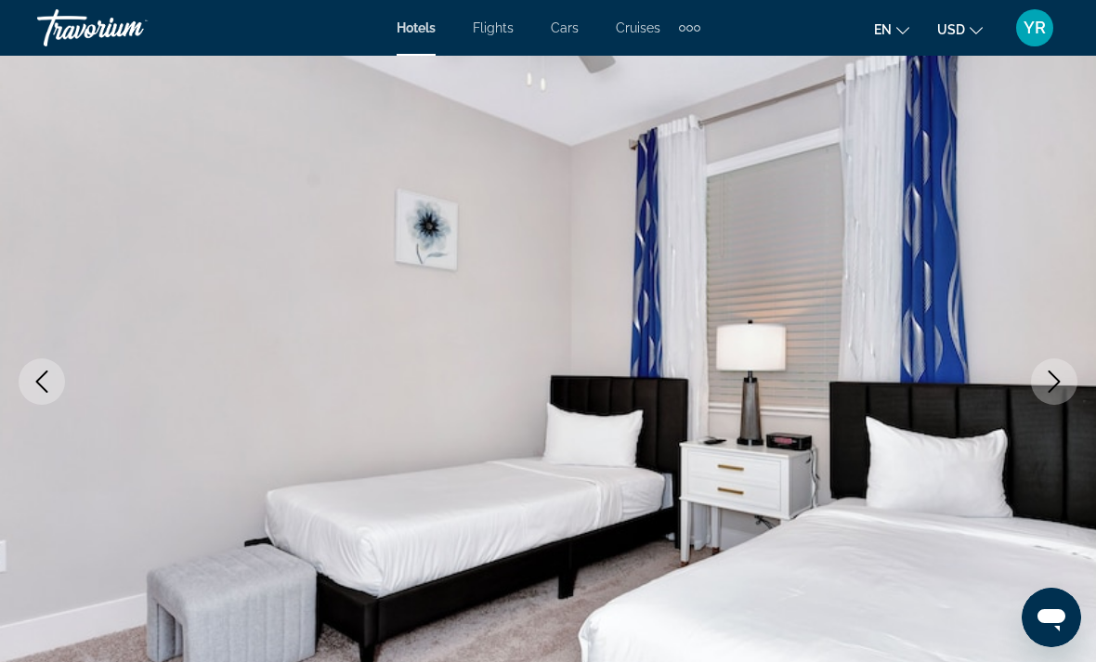
click at [1061, 381] on icon "Next image" at bounding box center [1054, 382] width 22 height 22
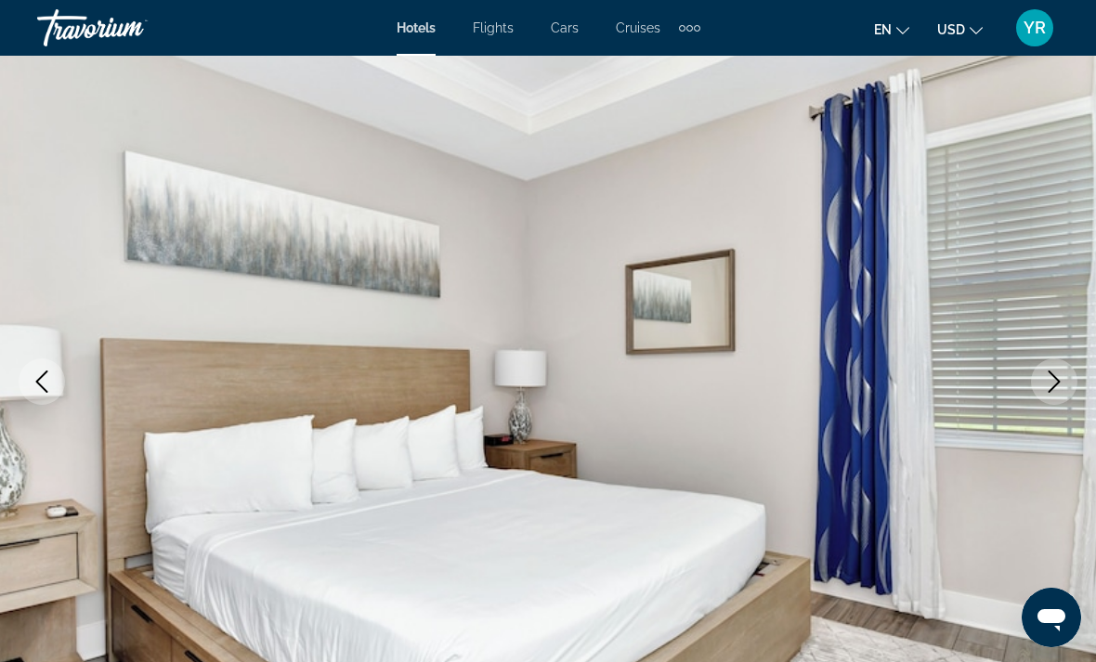
click at [1055, 379] on icon "Next image" at bounding box center [1054, 382] width 22 height 22
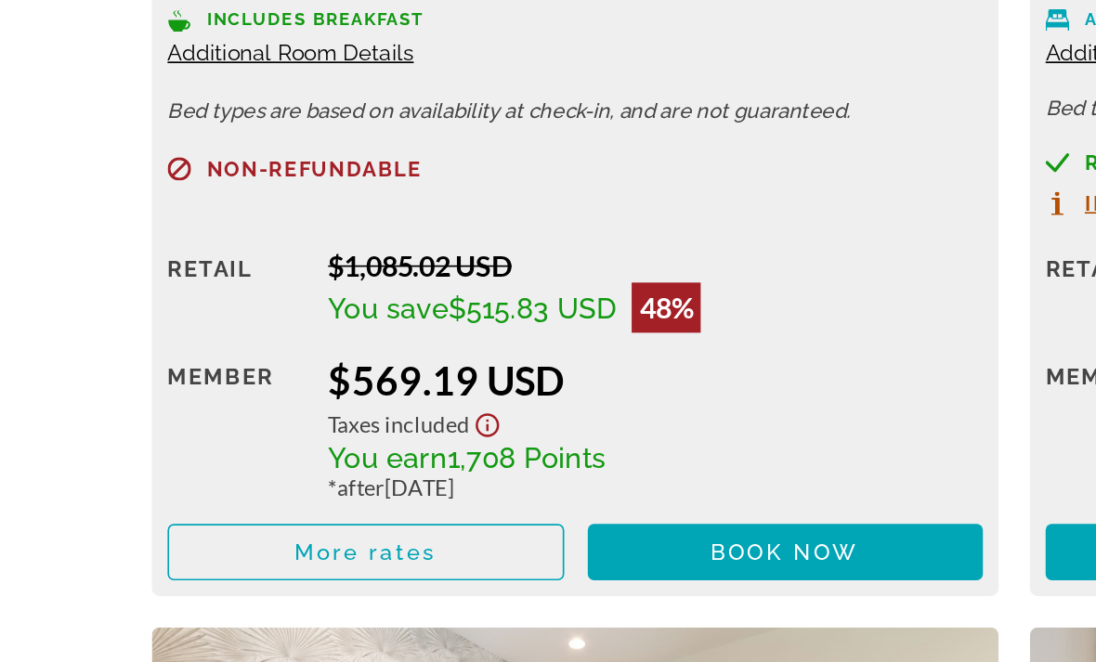
scroll to position [2989, 0]
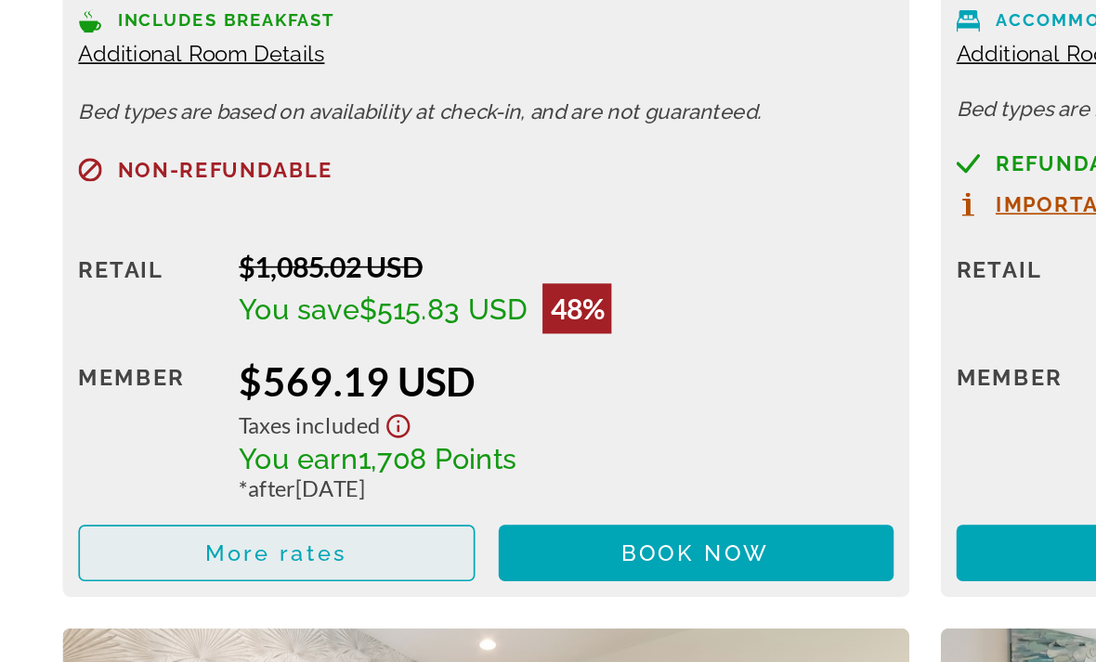
click at [254, 540] on span "Main content" at bounding box center [163, 562] width 233 height 45
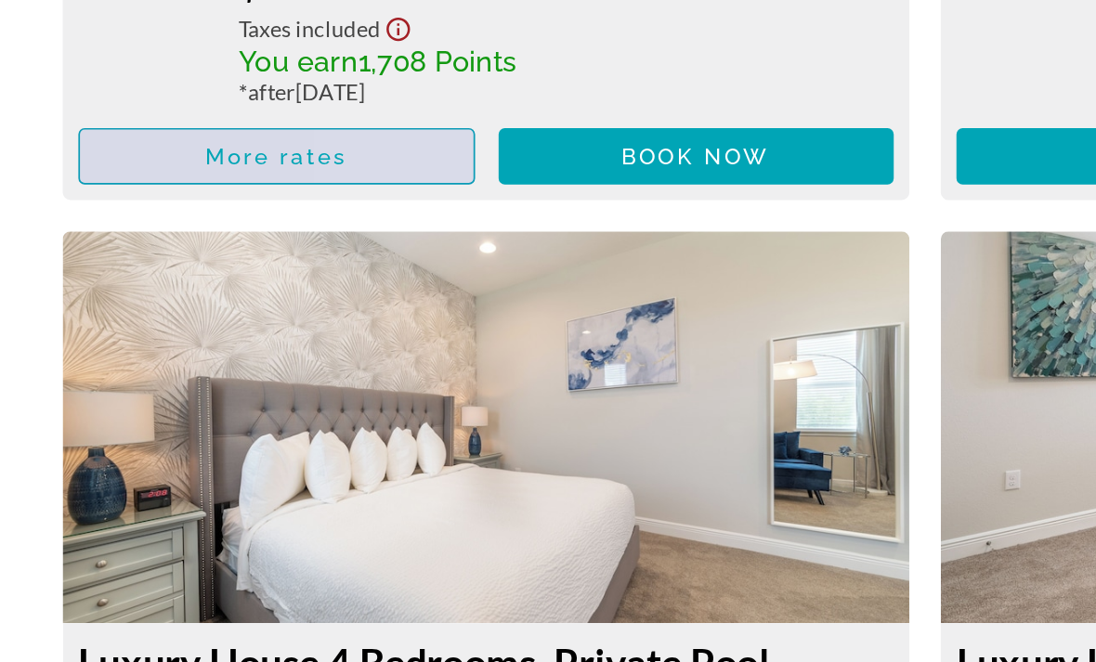
scroll to position [0, 0]
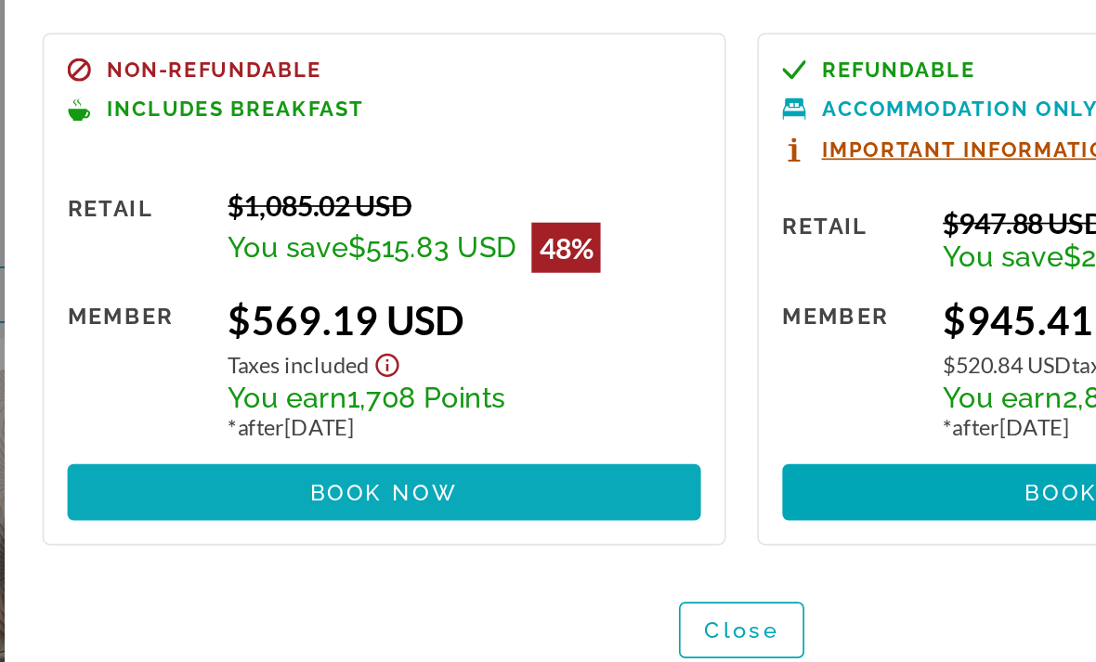
click at [313, 422] on span at bounding box center [336, 444] width 375 height 45
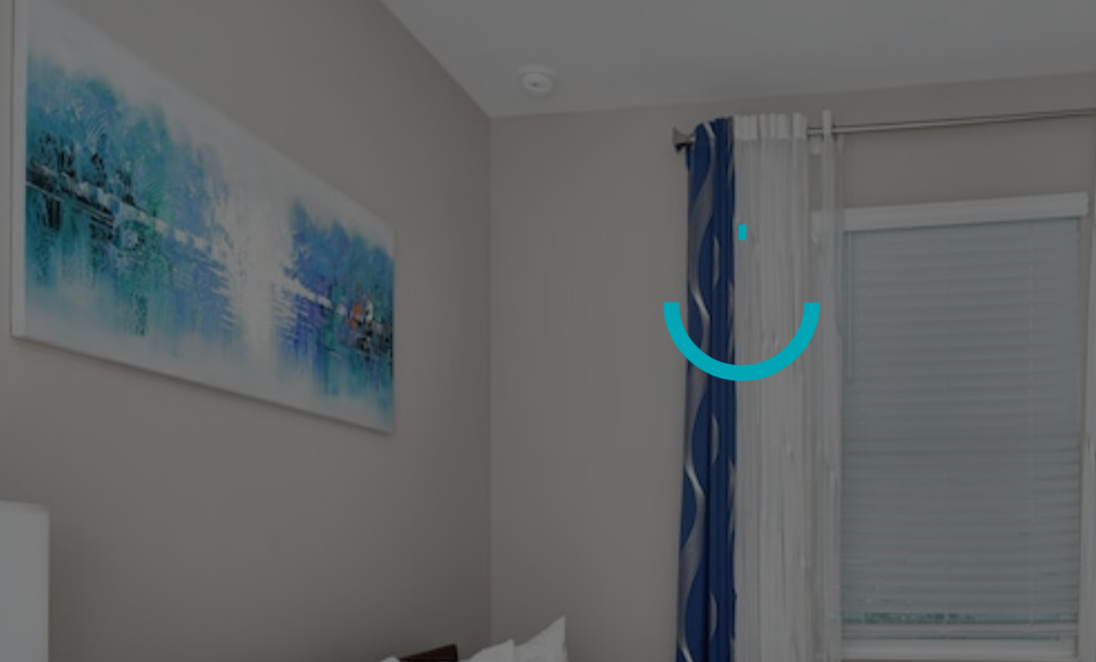
scroll to position [2989, 0]
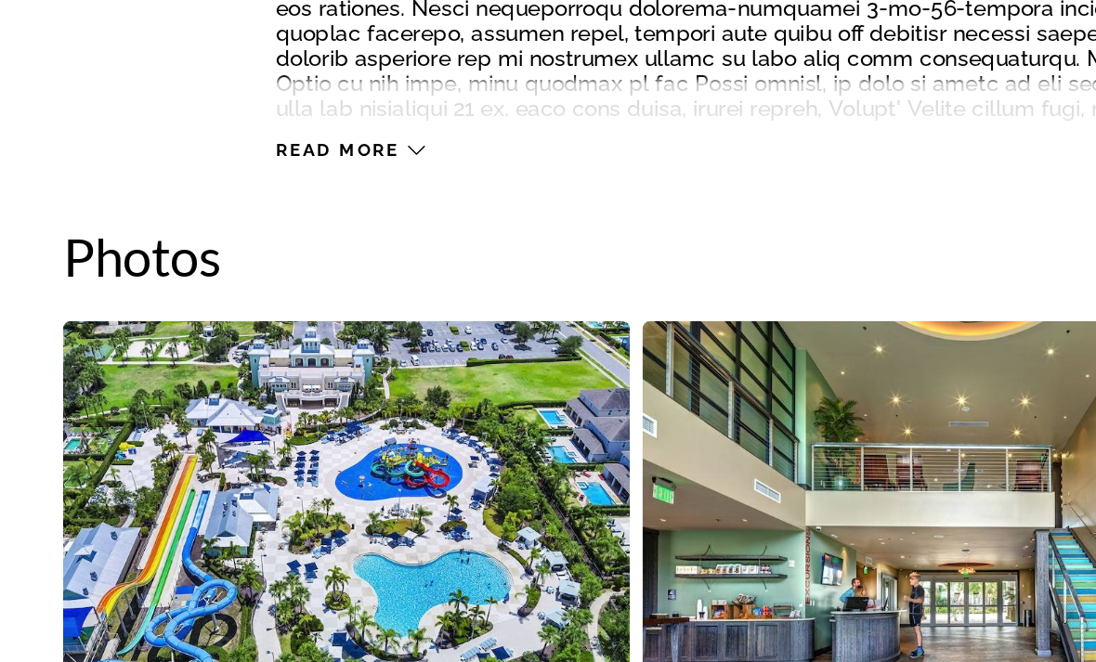
scroll to position [1013, 0]
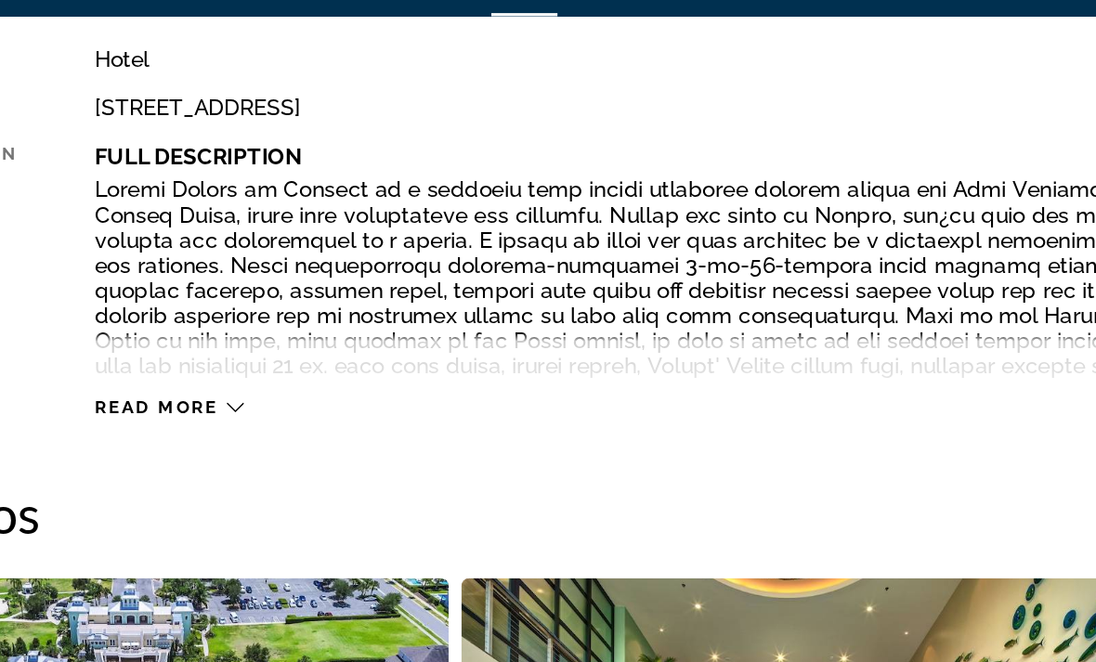
click at [163, 281] on span "Read more" at bounding box center [199, 287] width 73 height 12
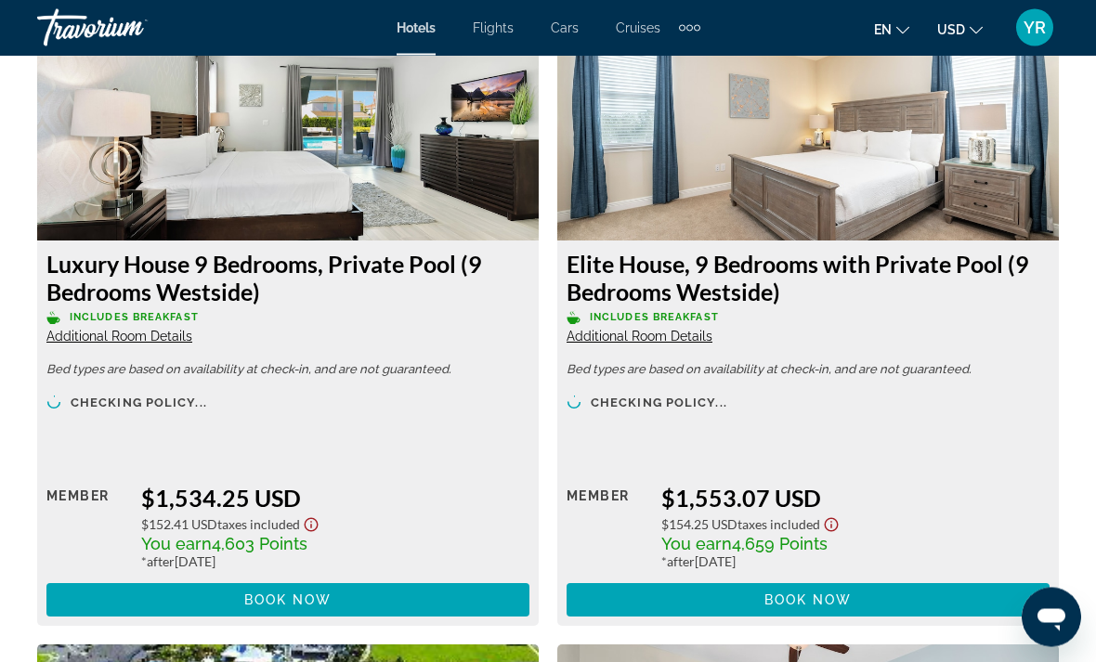
scroll to position [9972, 0]
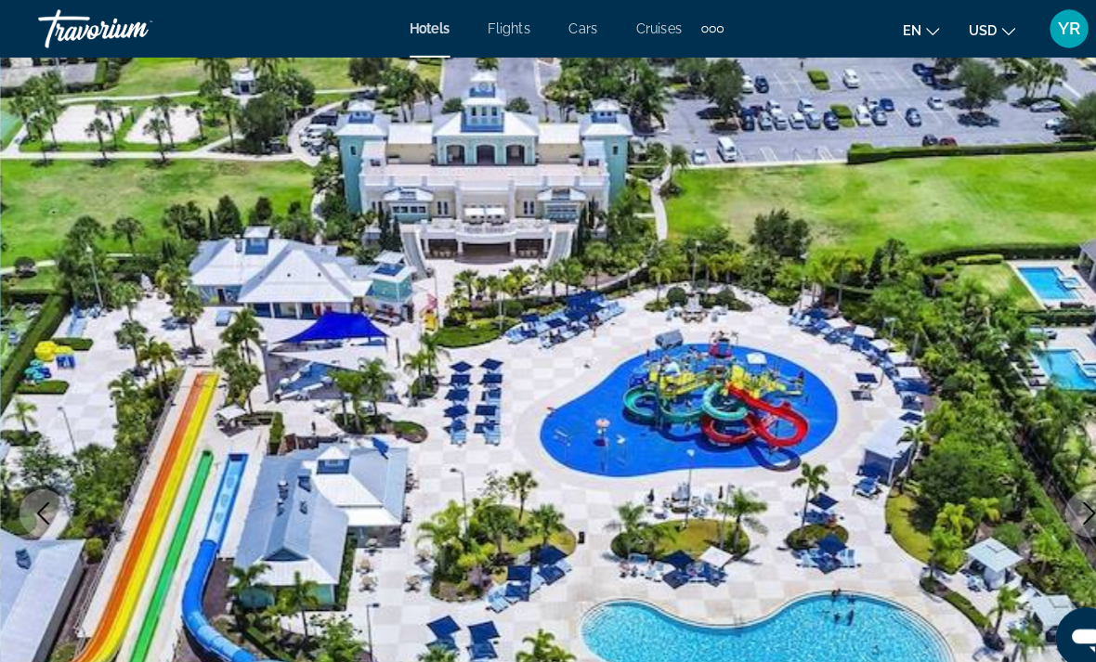
scroll to position [4, 0]
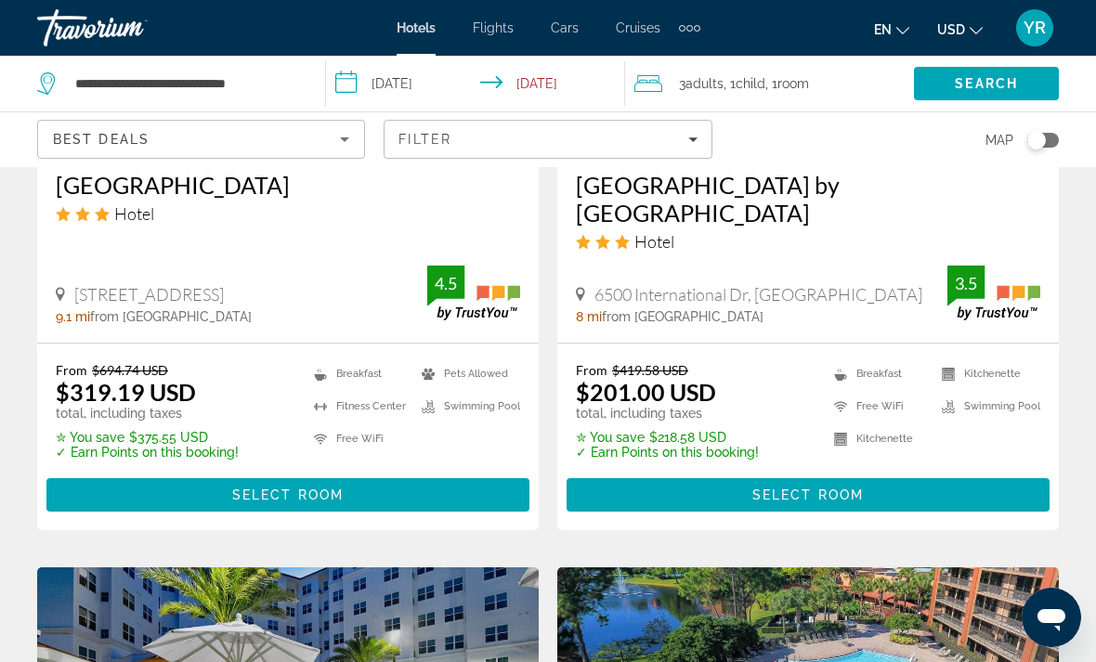
scroll to position [1857, 0]
